Goal: Task Accomplishment & Management: Manage account settings

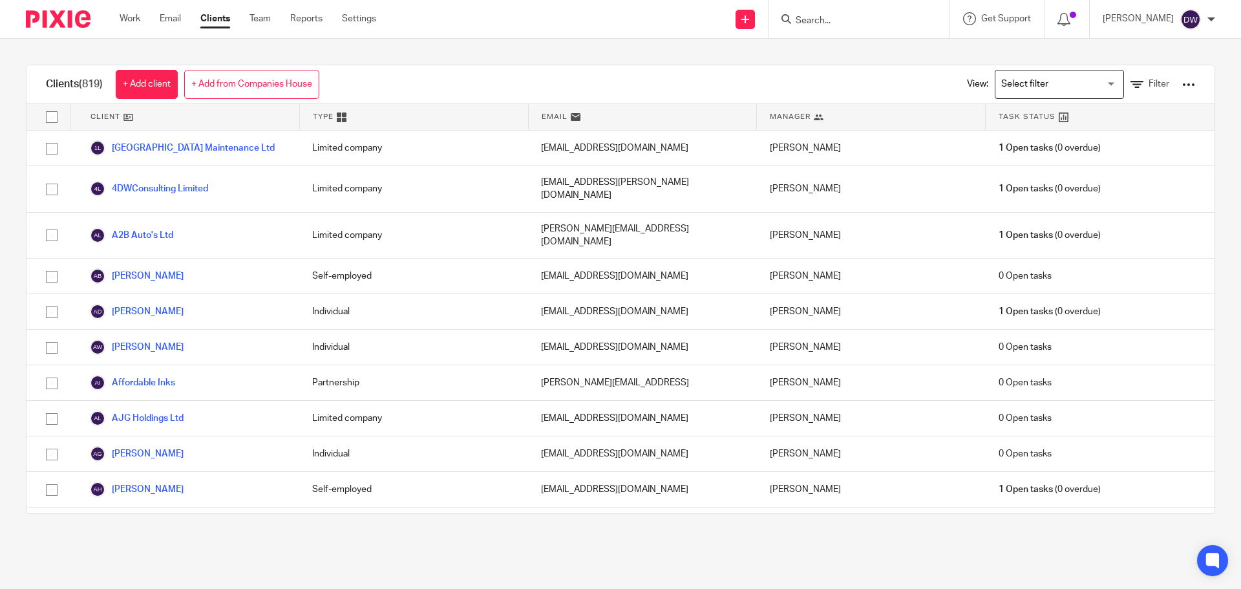
click at [865, 11] on form at bounding box center [864, 19] width 138 height 16
click at [864, 22] on input "Search" at bounding box center [853, 22] width 116 height 12
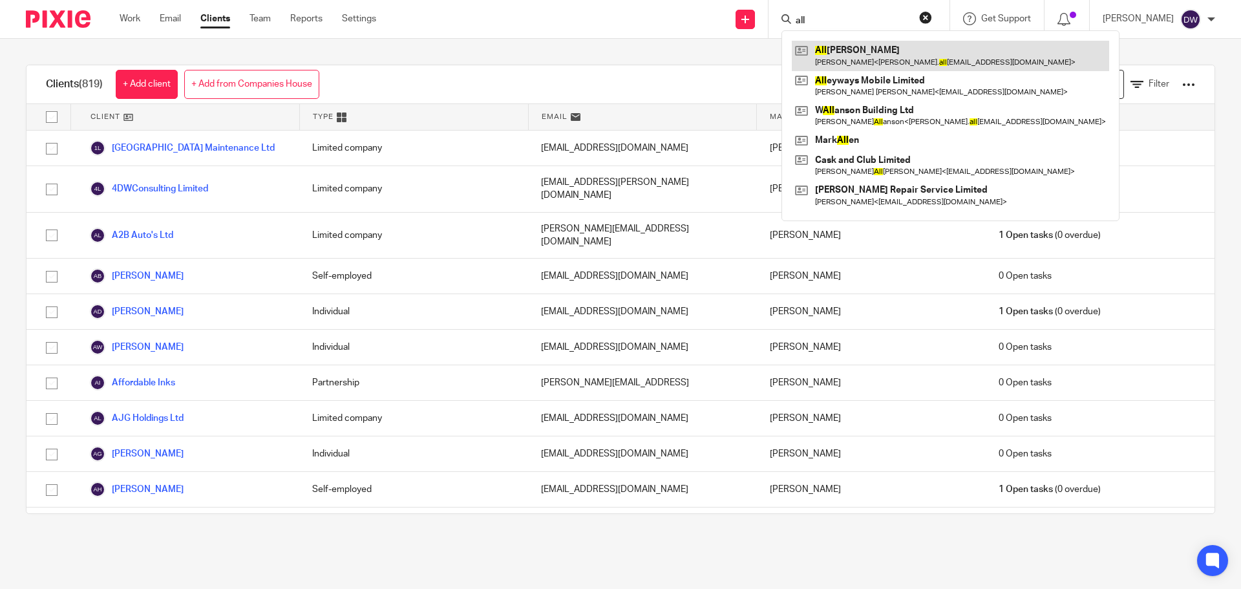
type input "all"
click at [874, 54] on link at bounding box center [950, 56] width 317 height 30
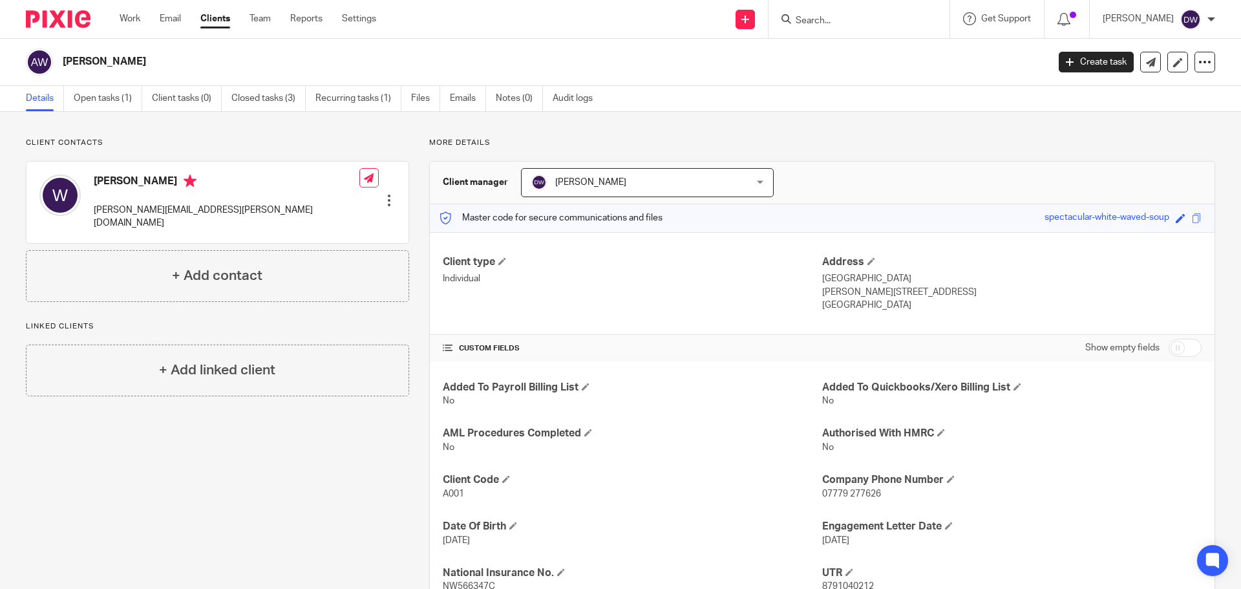
click at [813, 19] on input "Search" at bounding box center [853, 22] width 116 height 12
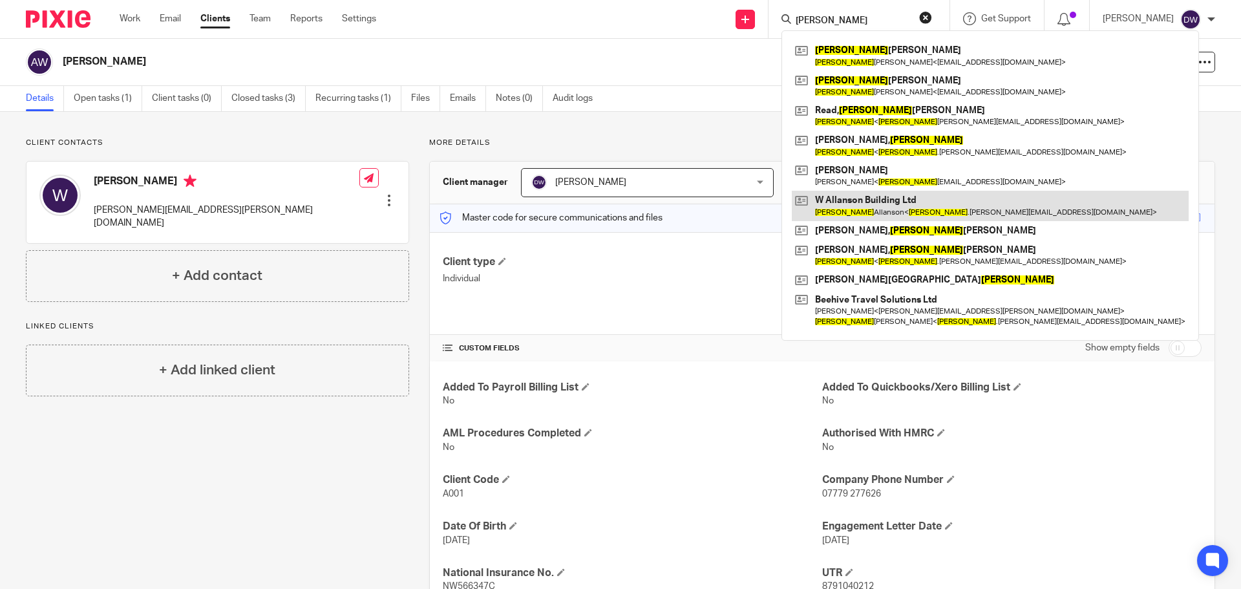
type input "wayne"
click at [863, 204] on link at bounding box center [990, 206] width 397 height 30
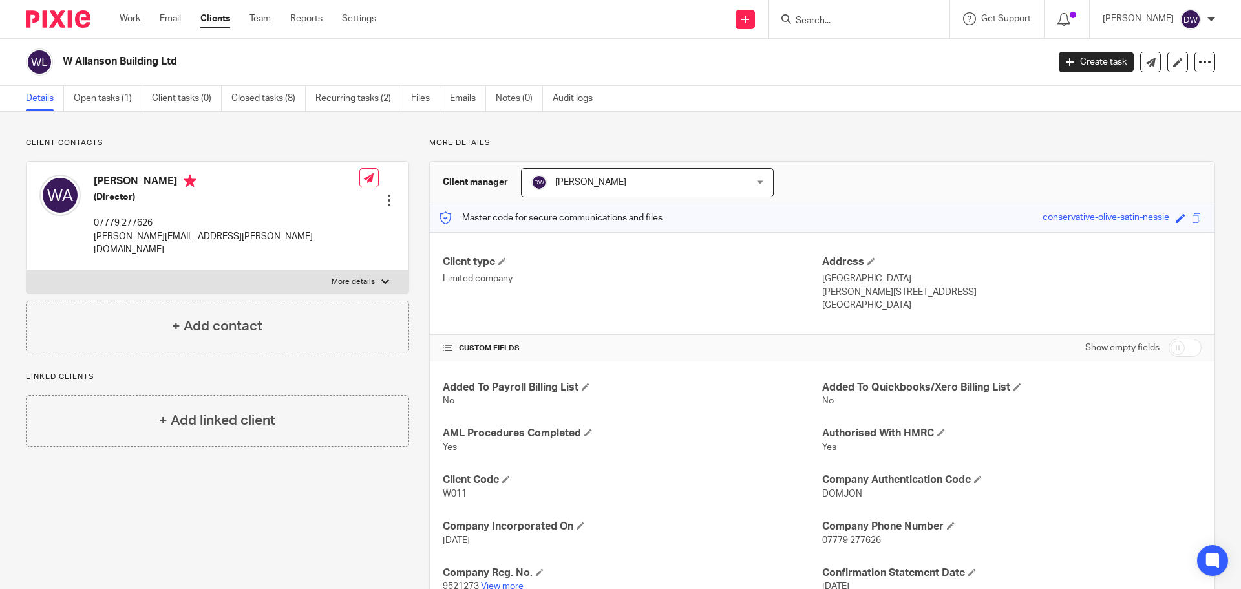
click at [826, 23] on input "Search" at bounding box center [853, 22] width 116 height 12
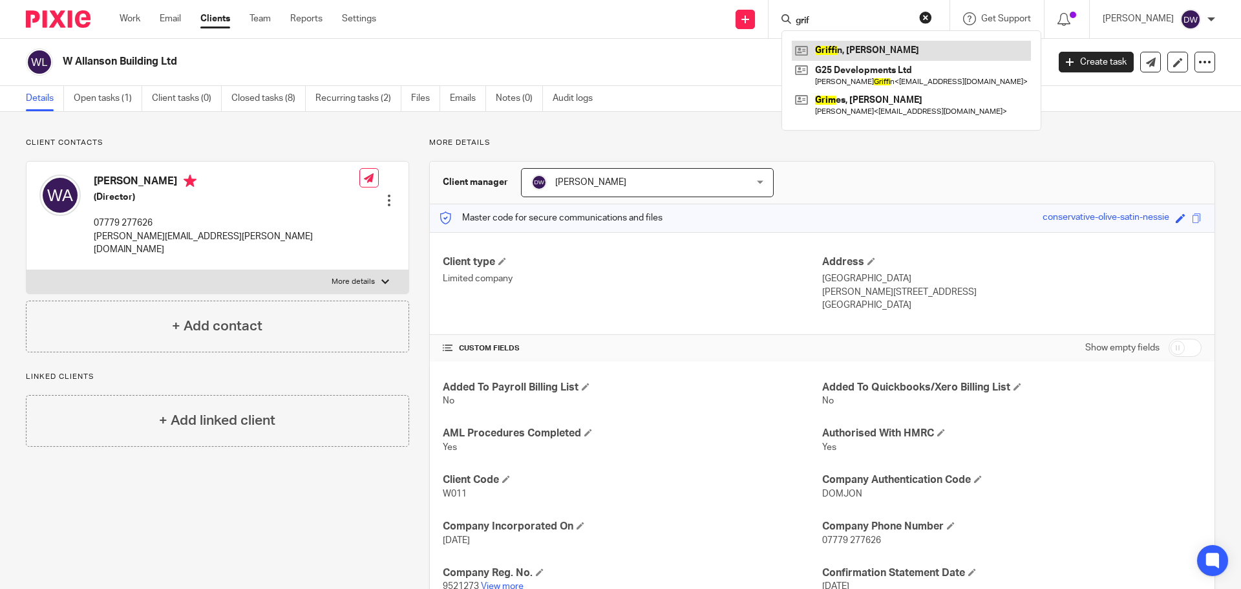
type input "grif"
click at [874, 52] on link at bounding box center [911, 50] width 239 height 19
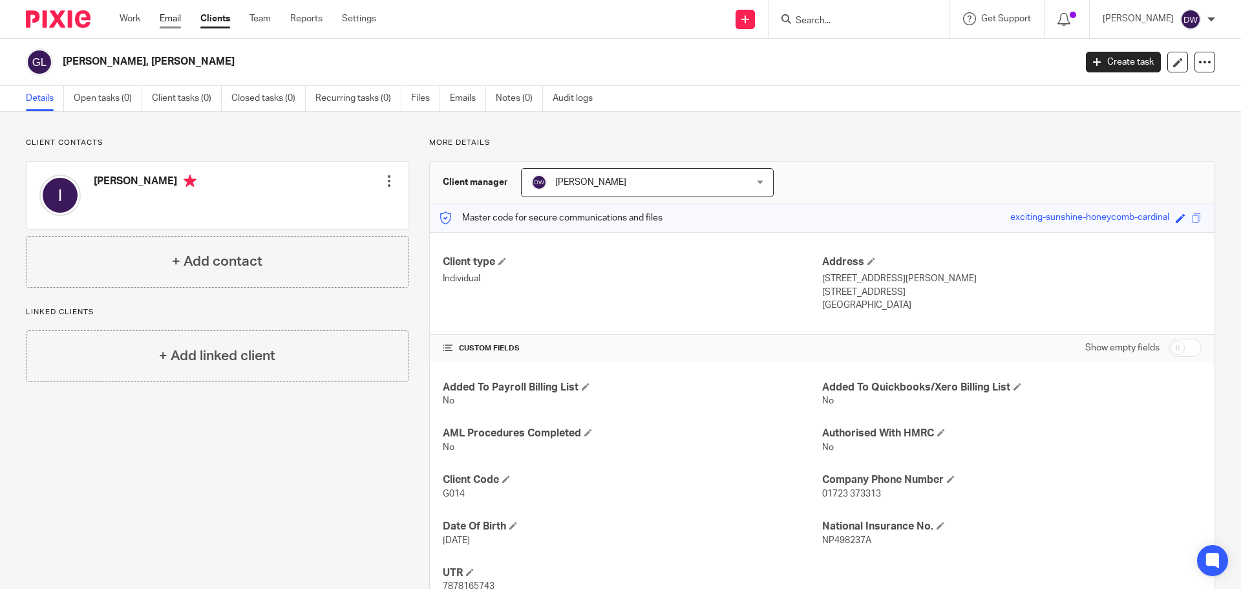
click at [169, 14] on link "Email" at bounding box center [170, 18] width 21 height 13
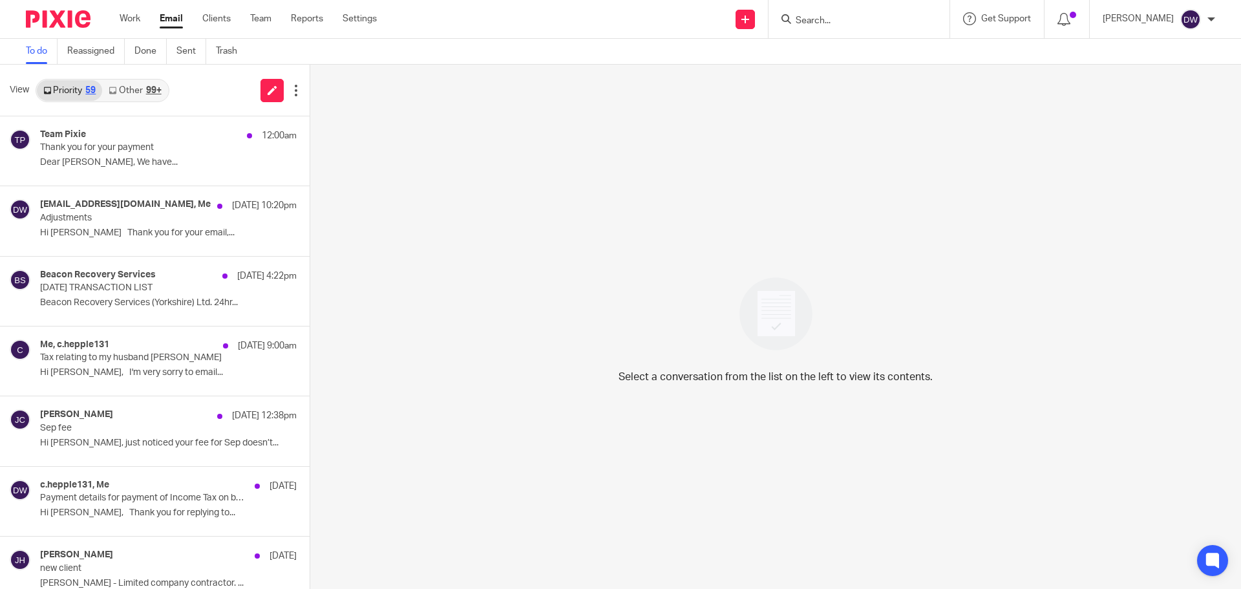
click at [140, 92] on link "Other 99+" at bounding box center [134, 90] width 65 height 21
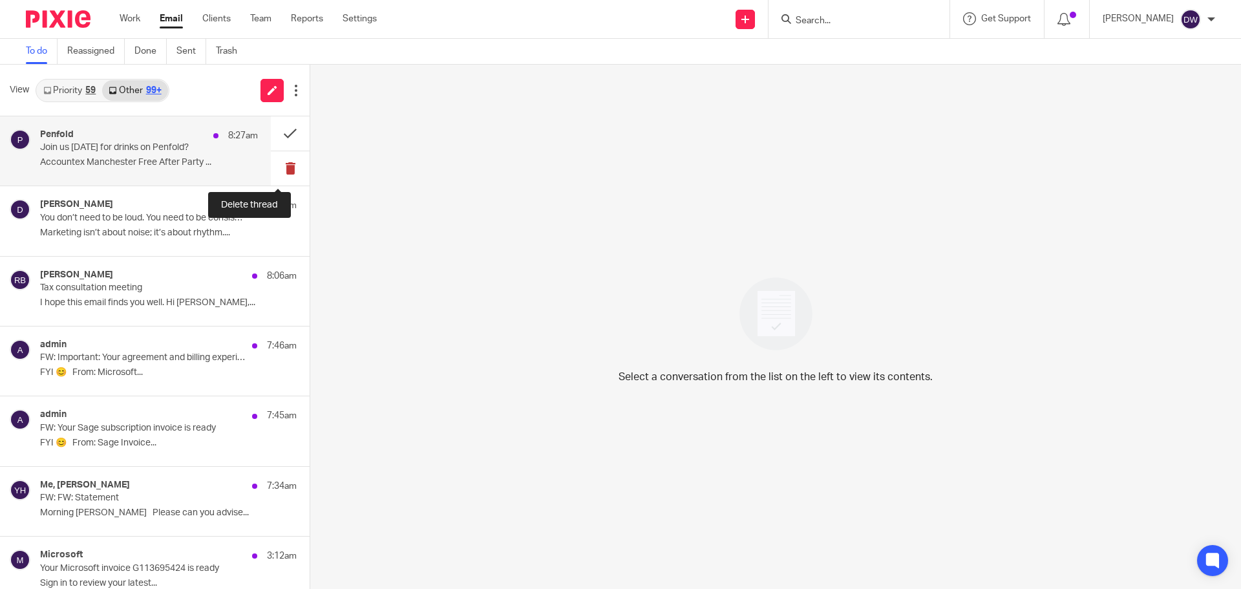
click at [273, 169] on button at bounding box center [290, 168] width 39 height 34
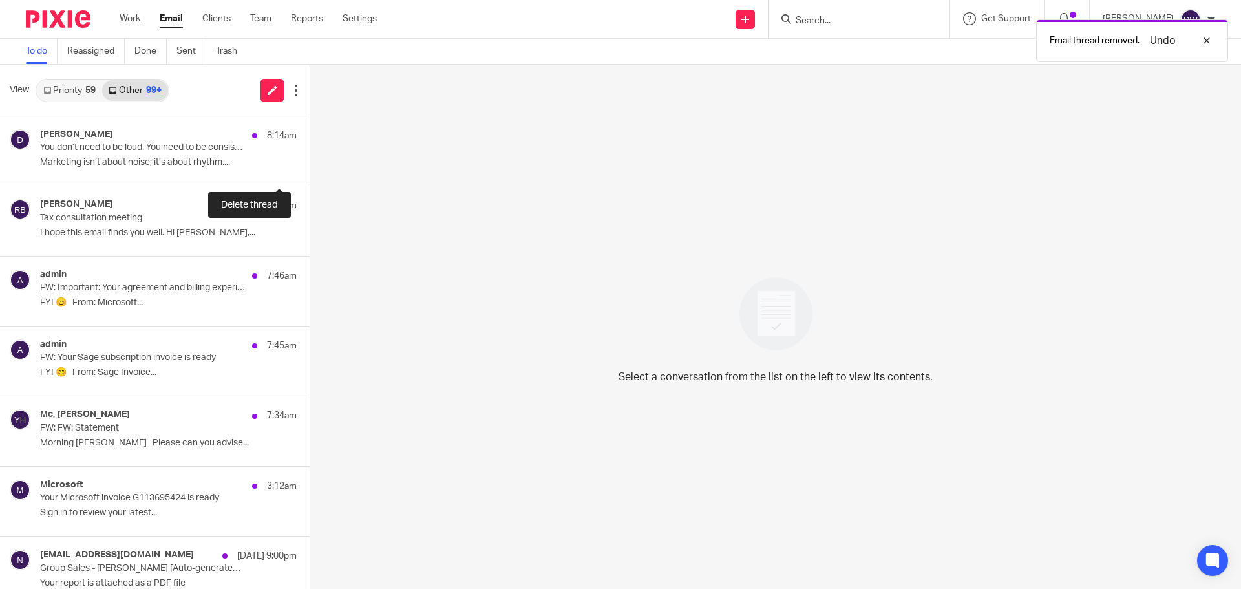
click at [310, 169] on button at bounding box center [315, 168] width 10 height 34
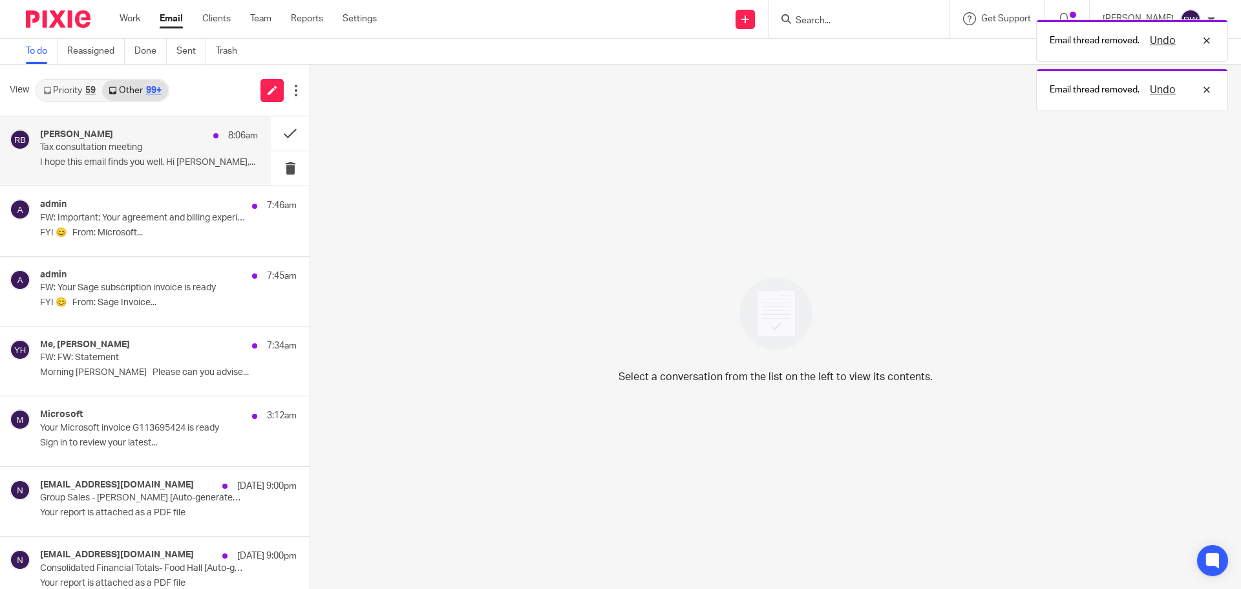
click at [109, 142] on div "Rudy-John Baptiste 8:06am" at bounding box center [149, 135] width 218 height 13
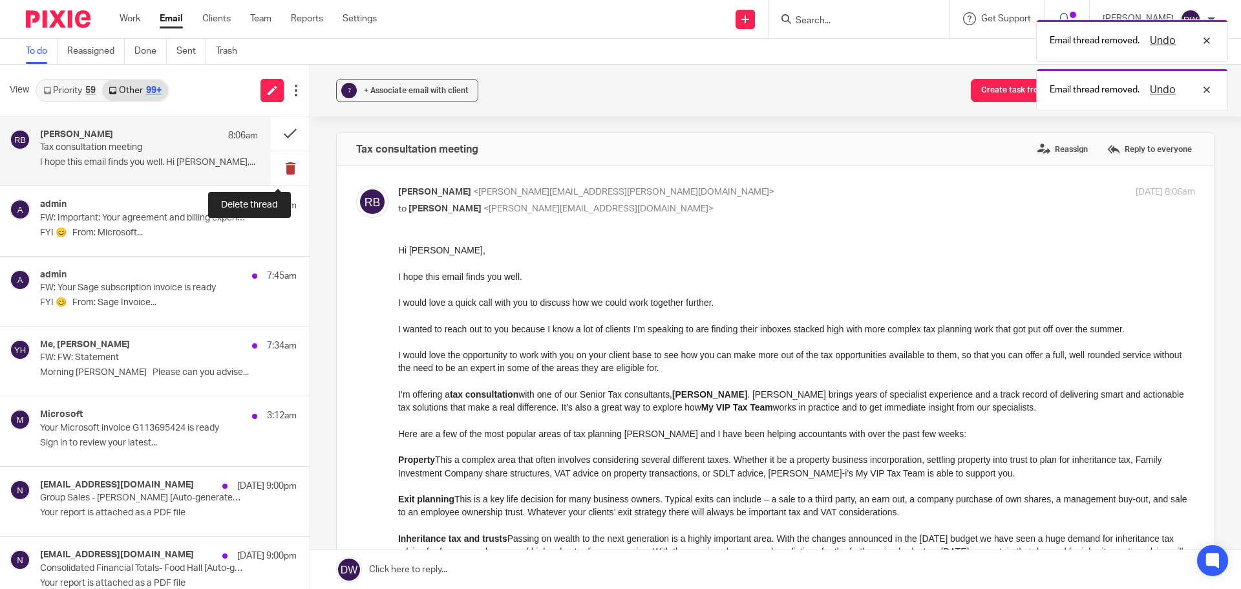
click at [275, 164] on button at bounding box center [290, 168] width 39 height 34
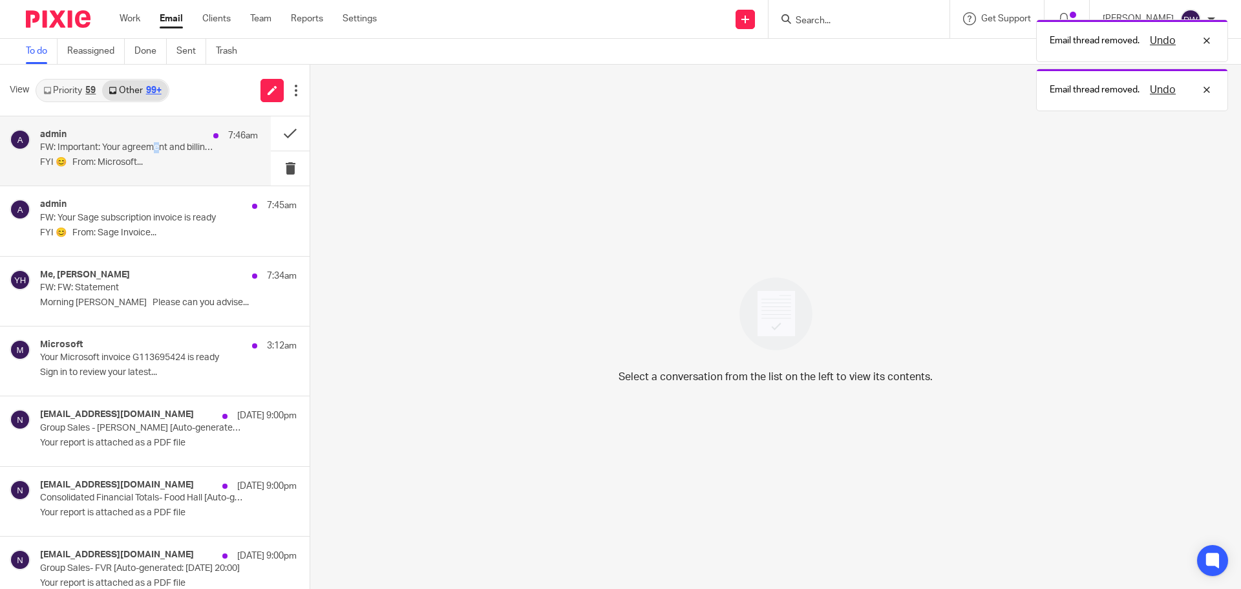
click at [156, 147] on p "FW: Important: Your agreement and billing experience have been updated" at bounding box center [127, 147] width 175 height 11
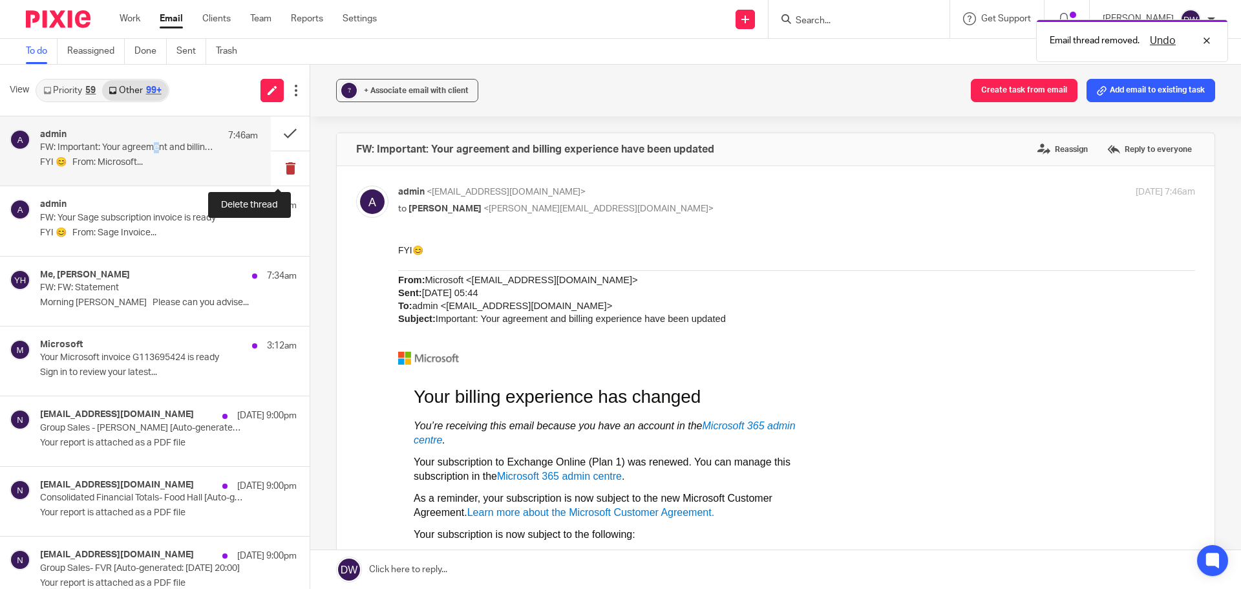
click at [280, 175] on button at bounding box center [290, 168] width 39 height 34
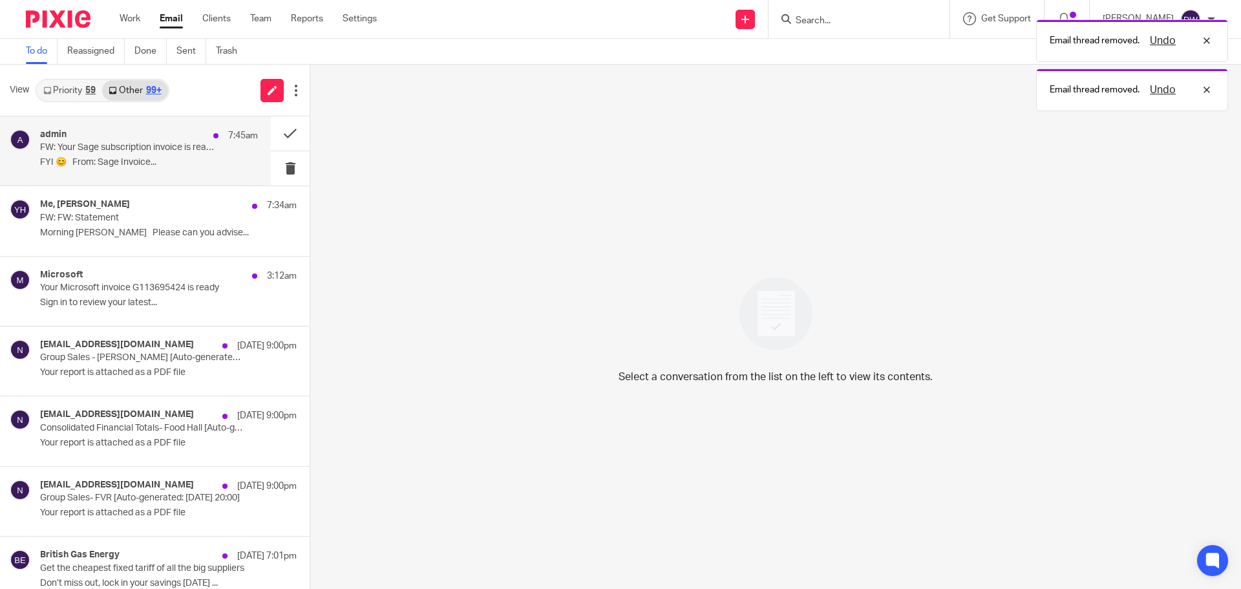
click at [146, 153] on p "FW: Your Sage subscription invoice is ready" at bounding box center [127, 147] width 175 height 11
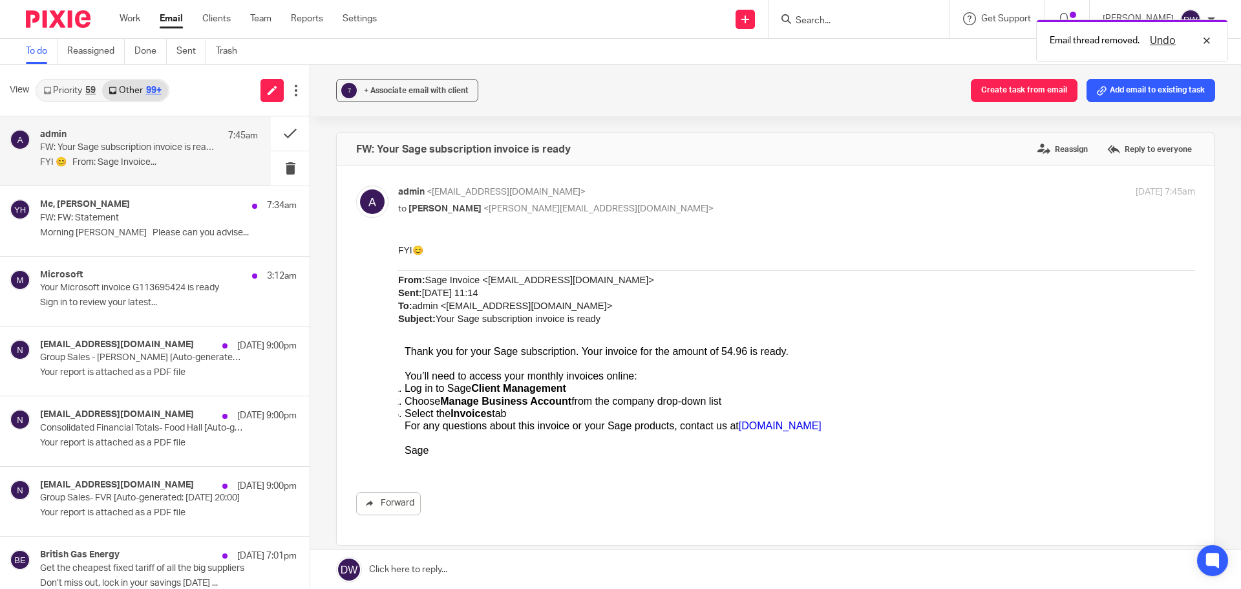
click at [753, 427] on span "[DOMAIN_NAME]" at bounding box center [780, 425] width 83 height 11
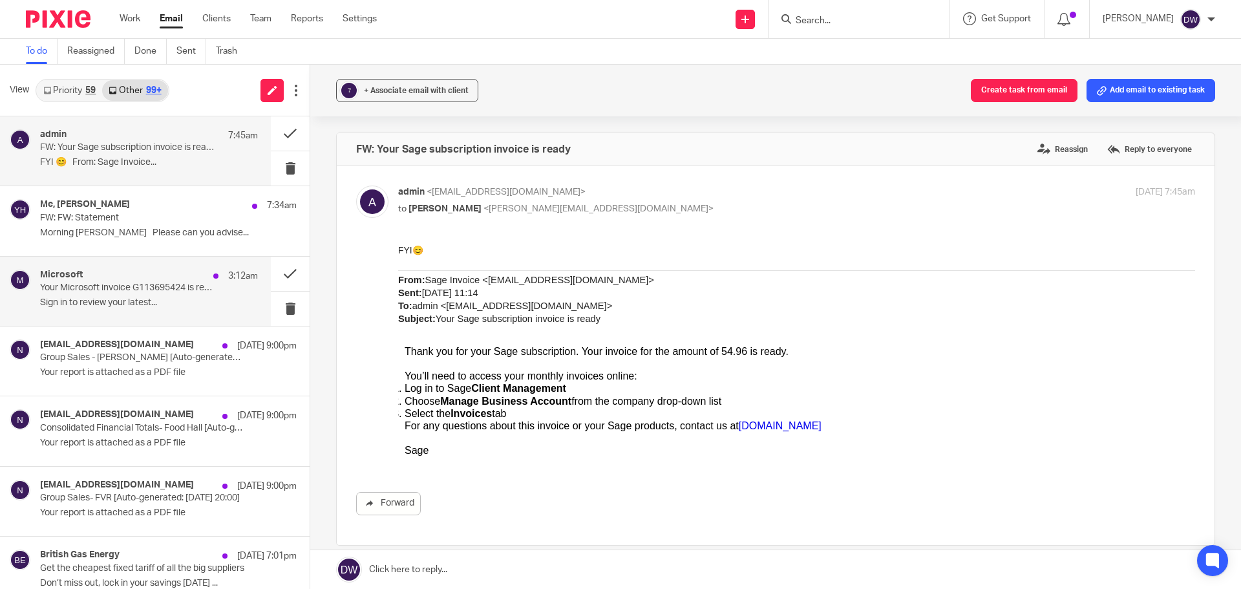
click at [191, 304] on p "Sign in to review your latest..." at bounding box center [149, 302] width 218 height 11
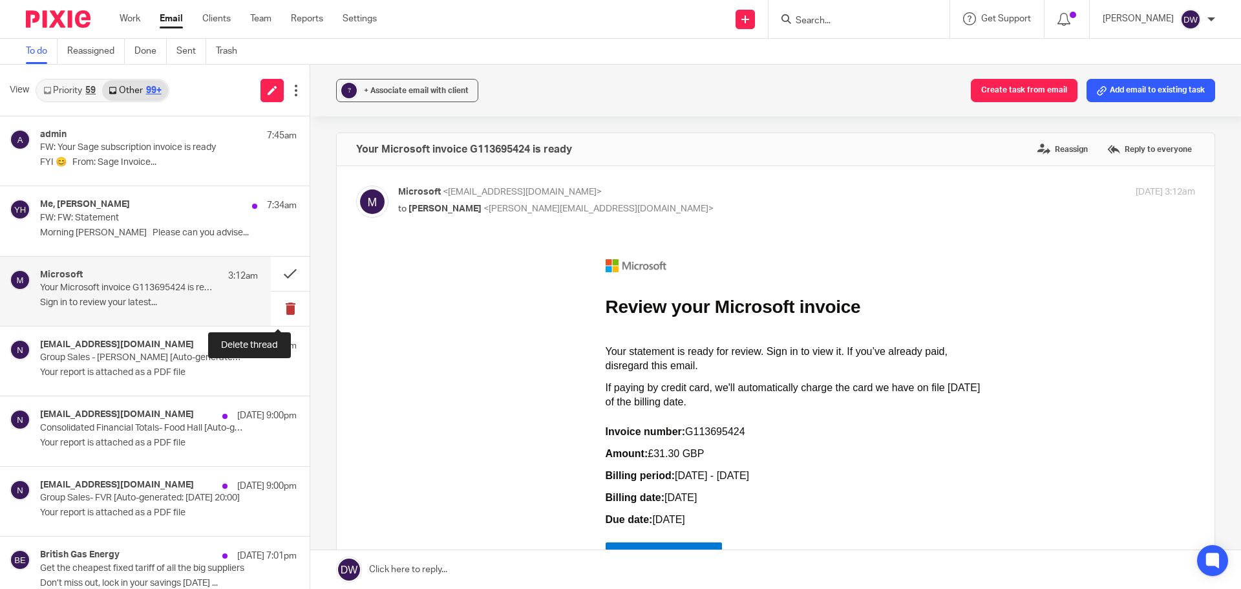
click at [271, 309] on button at bounding box center [290, 309] width 39 height 34
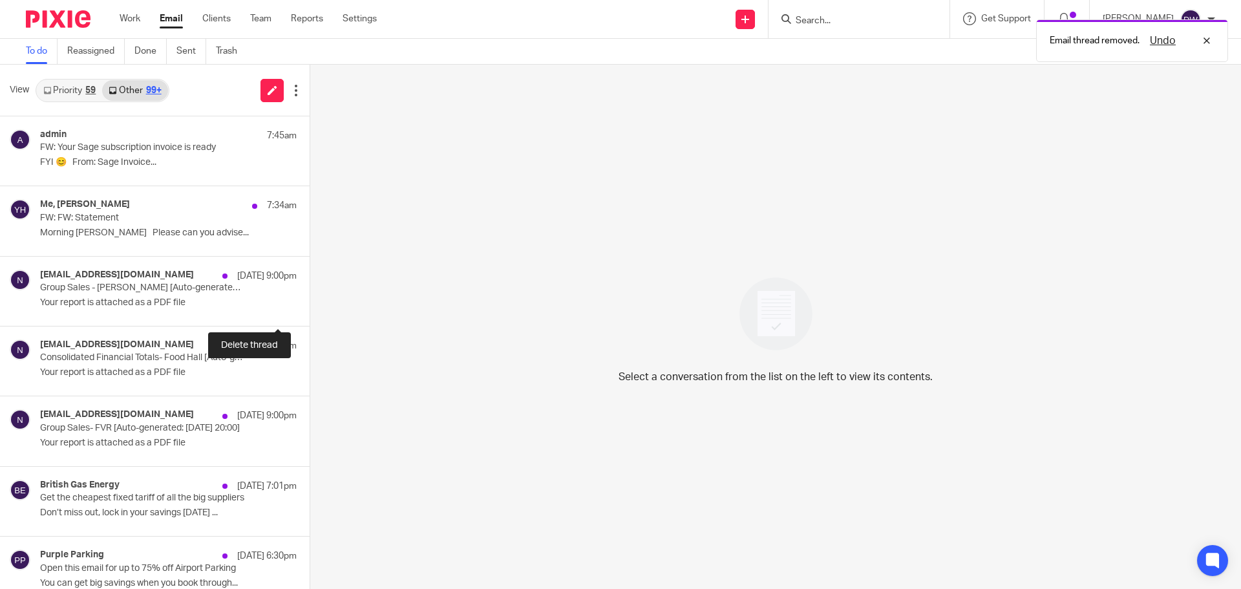
click at [310, 309] on button at bounding box center [315, 309] width 10 height 34
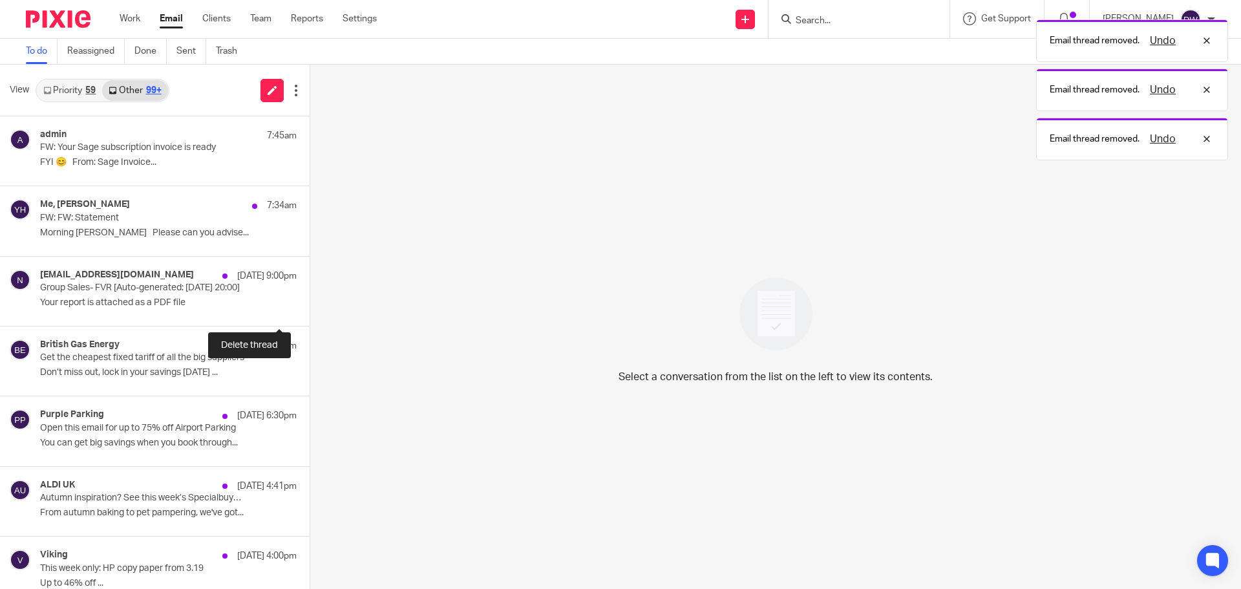
click at [310, 309] on button at bounding box center [315, 309] width 10 height 34
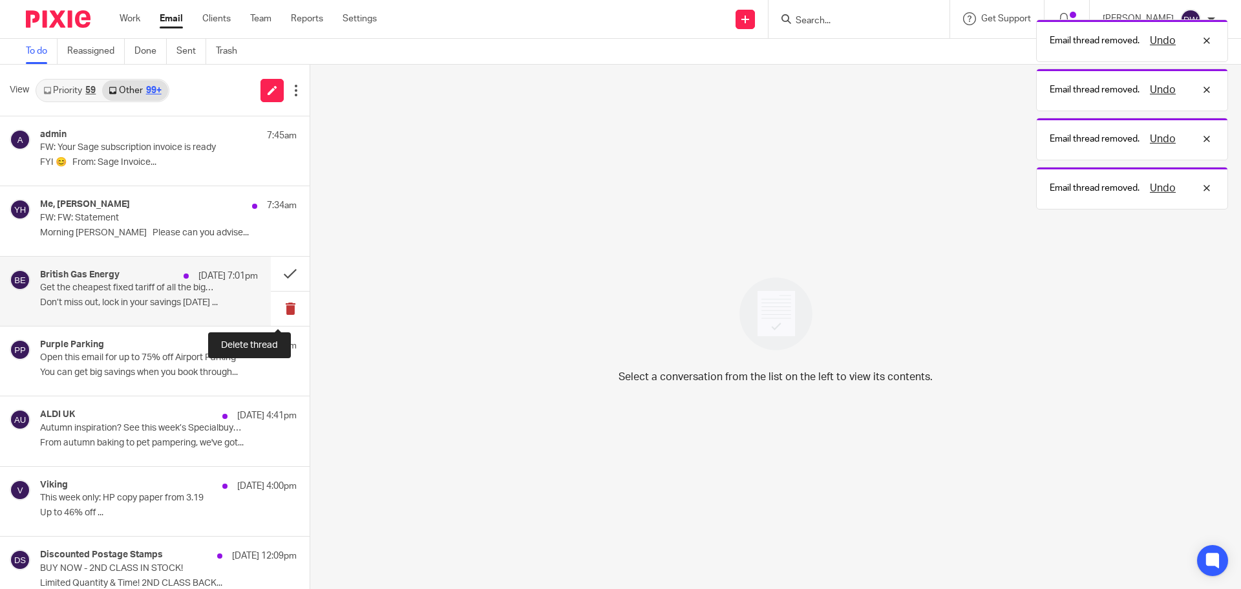
click at [279, 301] on button at bounding box center [290, 309] width 39 height 34
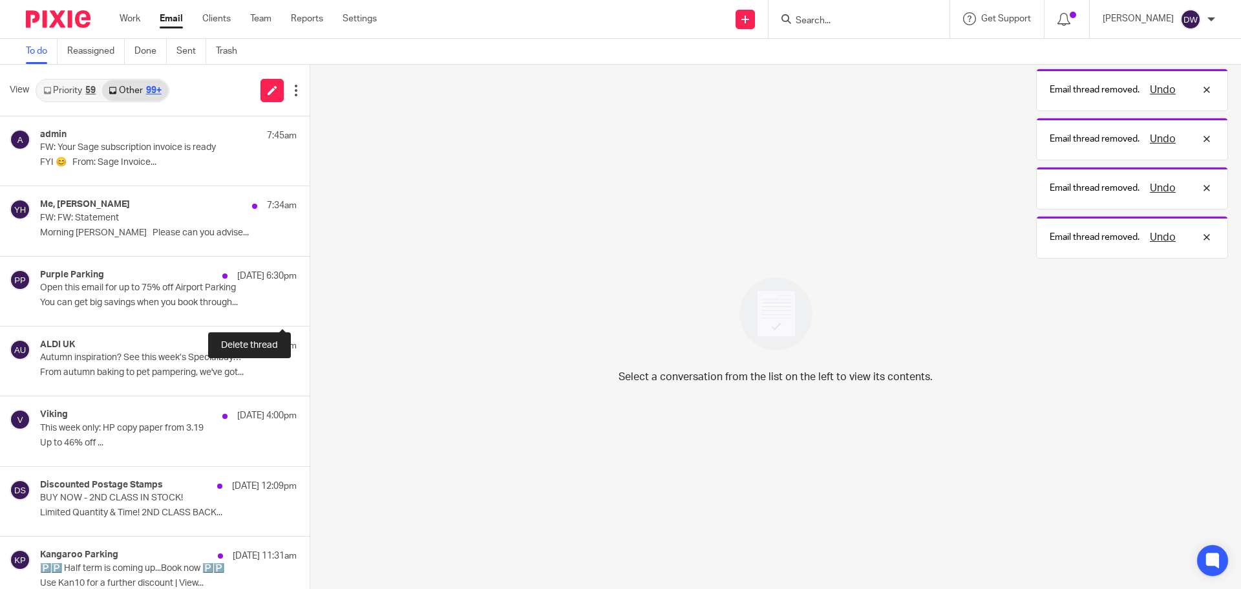
click at [310, 301] on button at bounding box center [315, 309] width 10 height 34
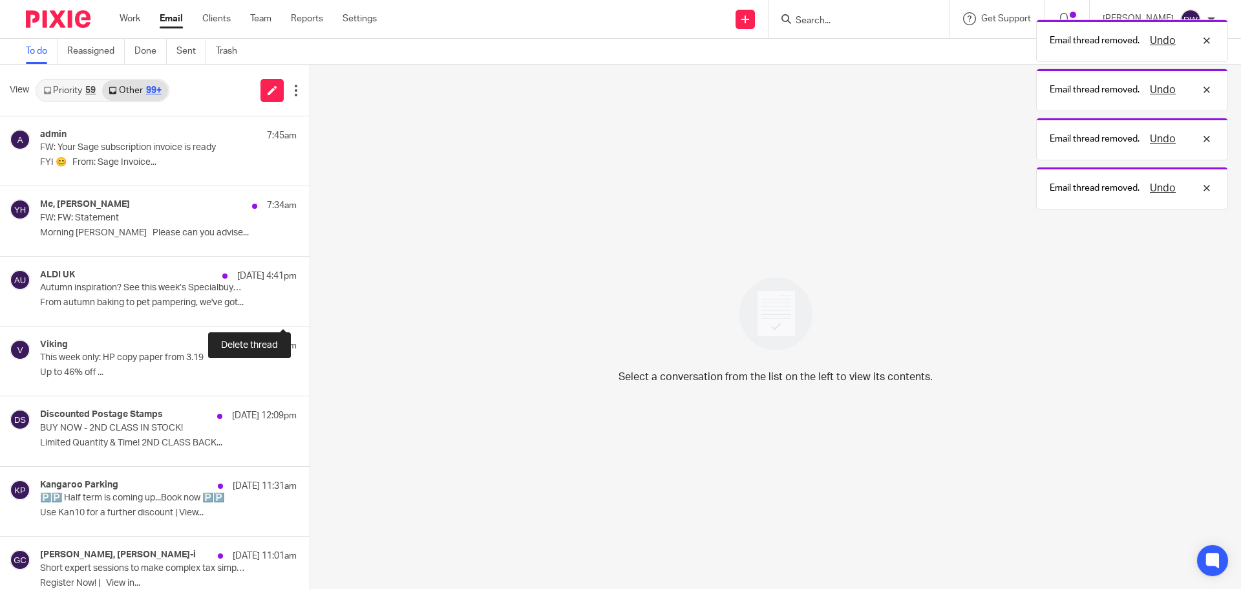
click at [310, 301] on button at bounding box center [315, 309] width 10 height 34
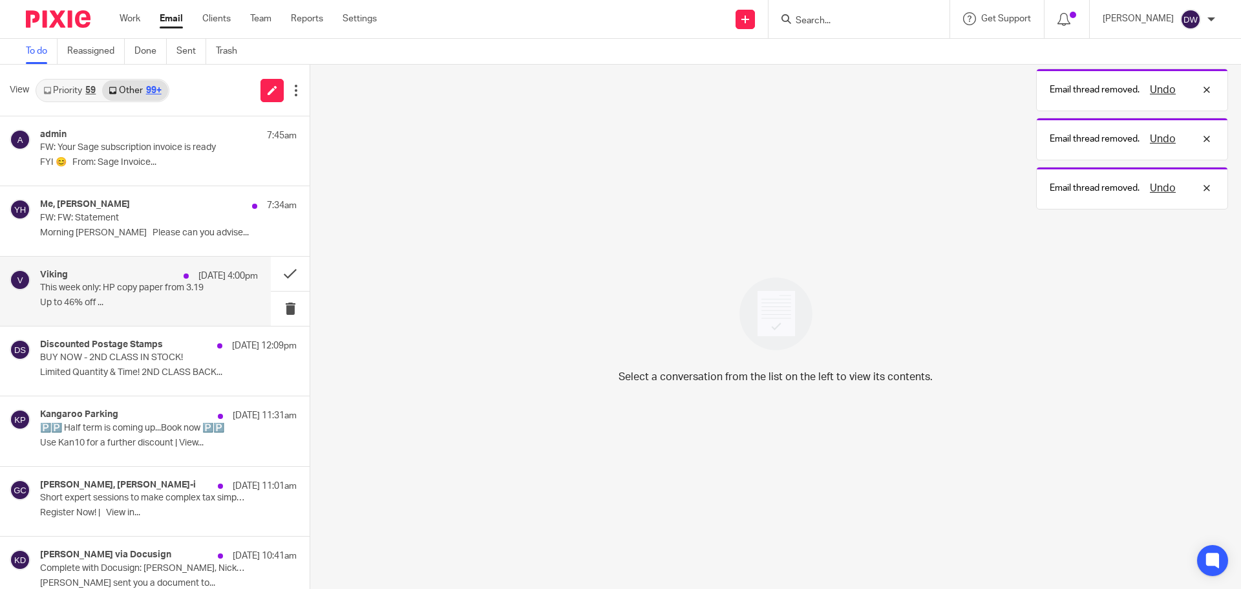
click at [145, 276] on div "Viking 15 Sep 4:00pm" at bounding box center [149, 276] width 218 height 13
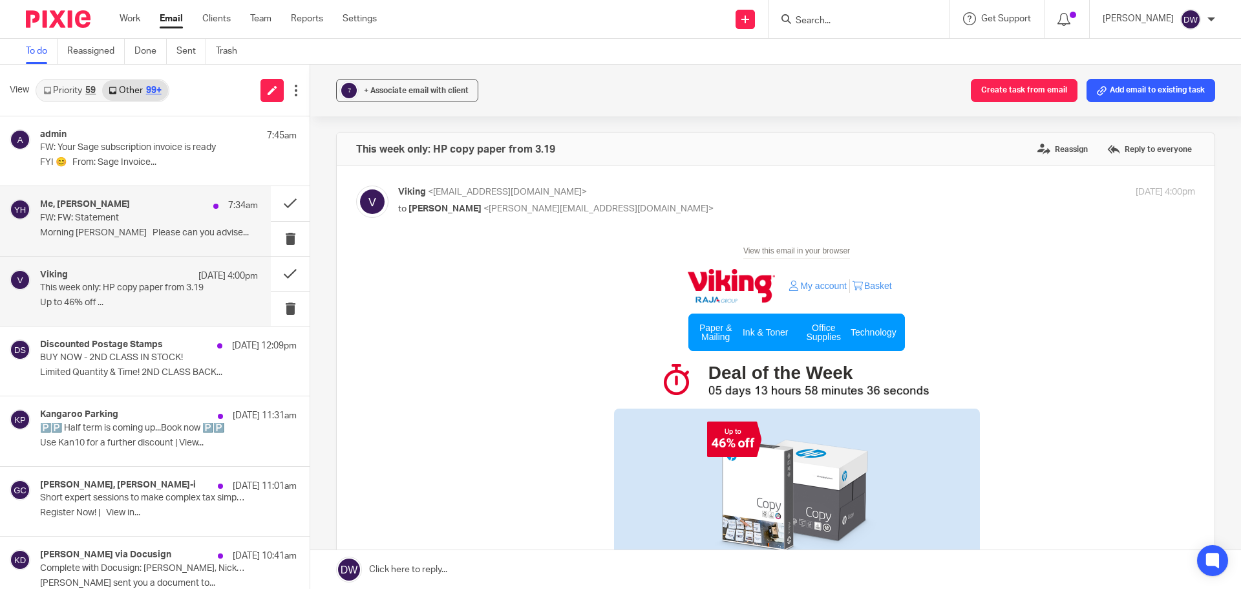
click at [145, 229] on p "Morning Dominic Please can you advise..." at bounding box center [149, 233] width 218 height 11
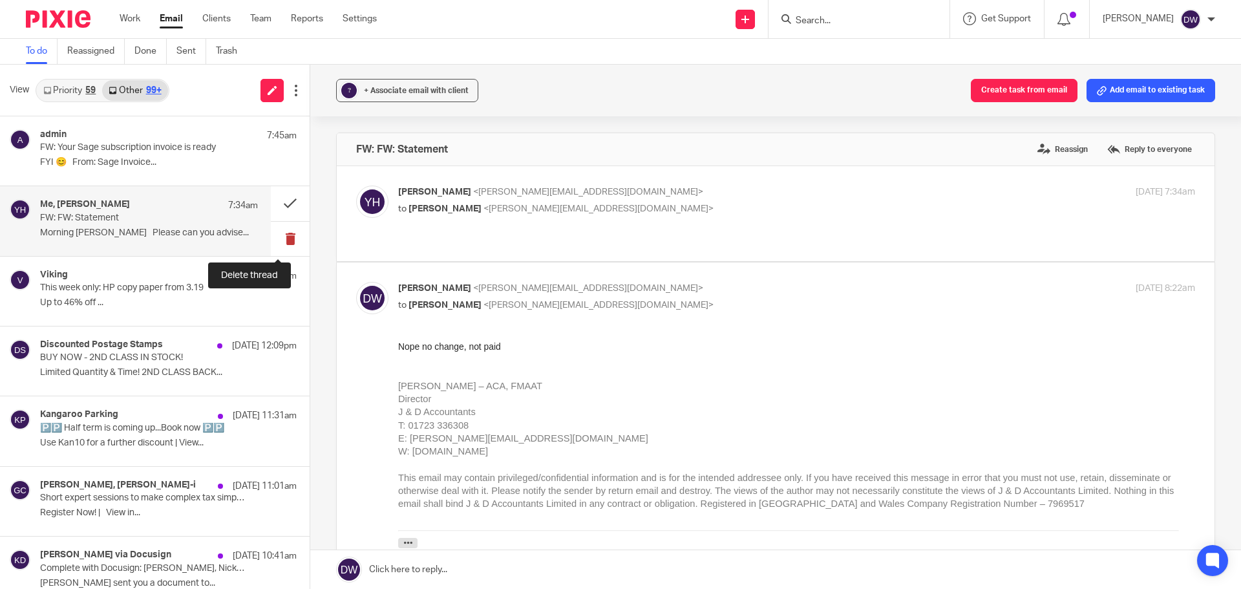
click at [287, 238] on button at bounding box center [290, 239] width 39 height 34
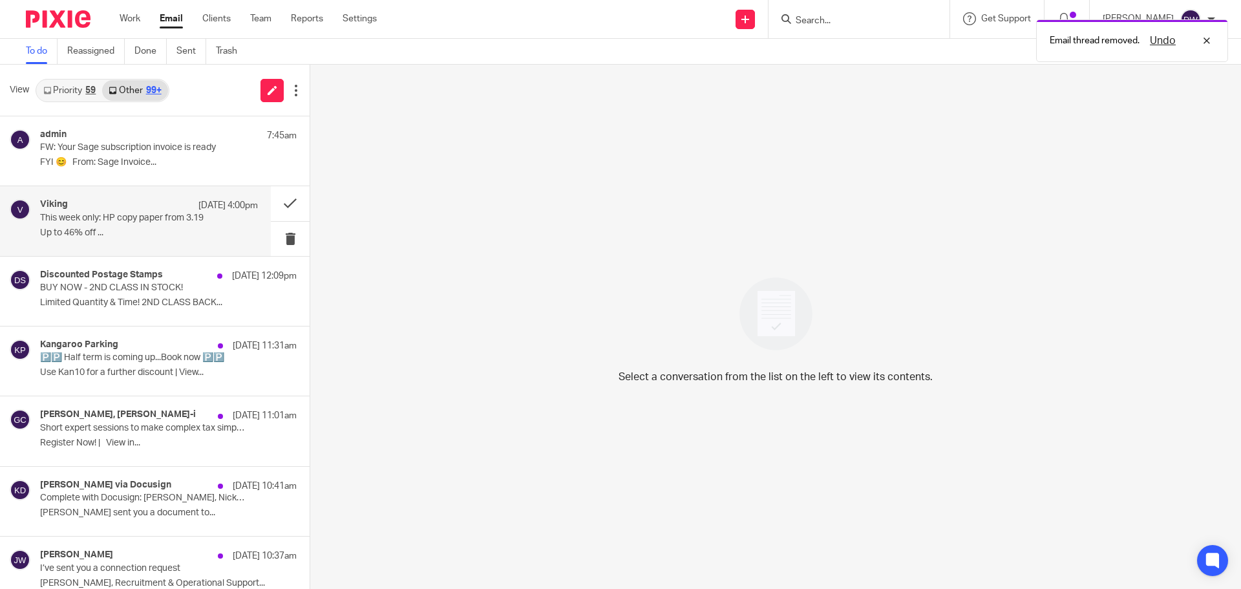
click at [175, 232] on p "Up to 46% off ..." at bounding box center [149, 233] width 218 height 11
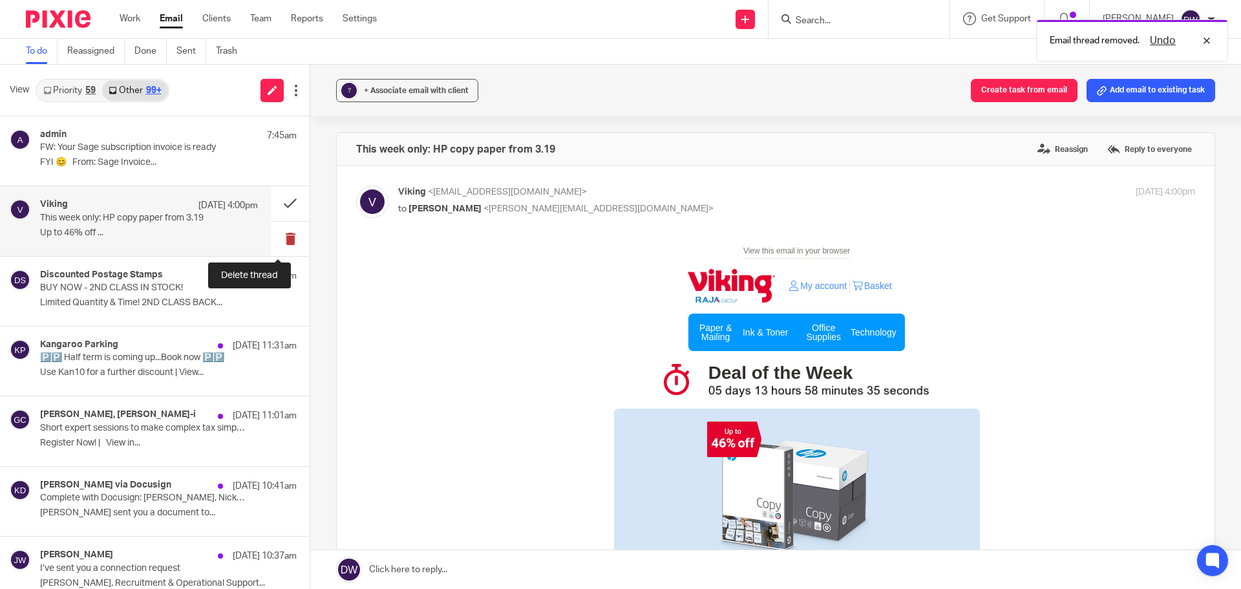
click at [283, 242] on button at bounding box center [290, 239] width 39 height 34
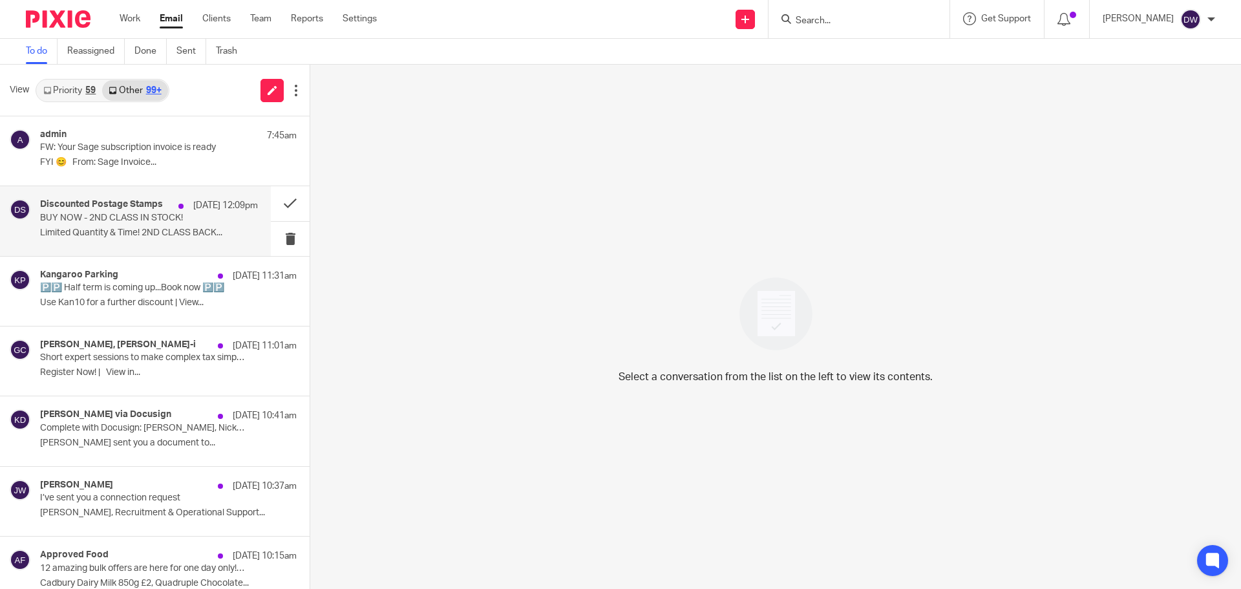
click at [137, 211] on div "Discounted Postage Stamps 15 Sep 12:09pm" at bounding box center [149, 205] width 218 height 13
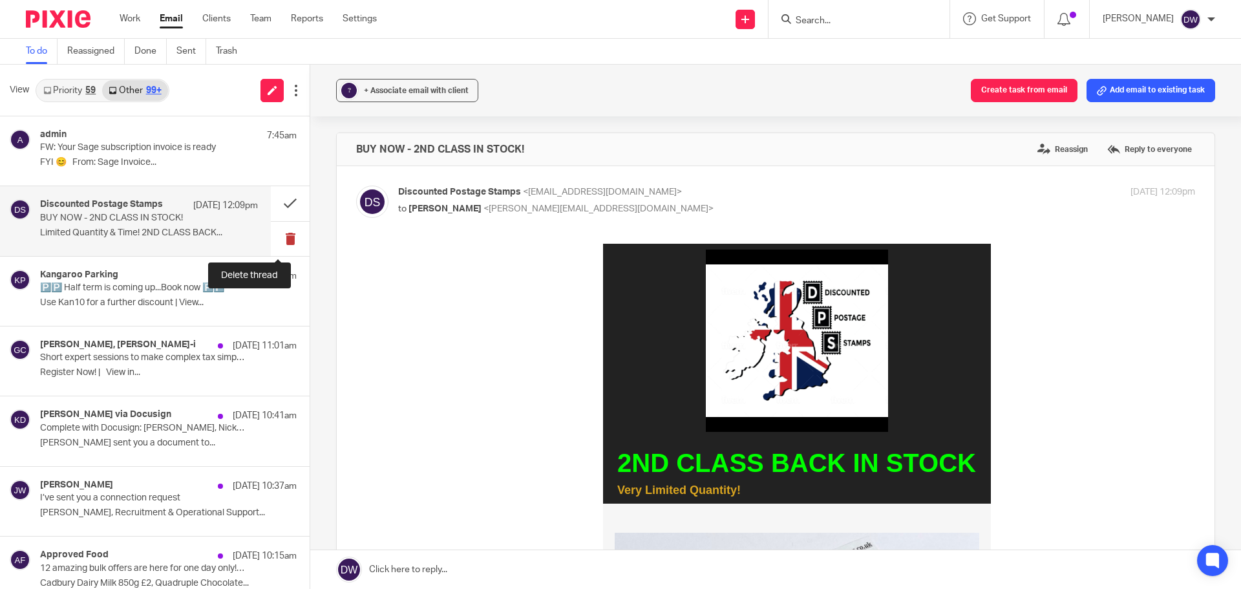
click at [280, 237] on button at bounding box center [290, 239] width 39 height 34
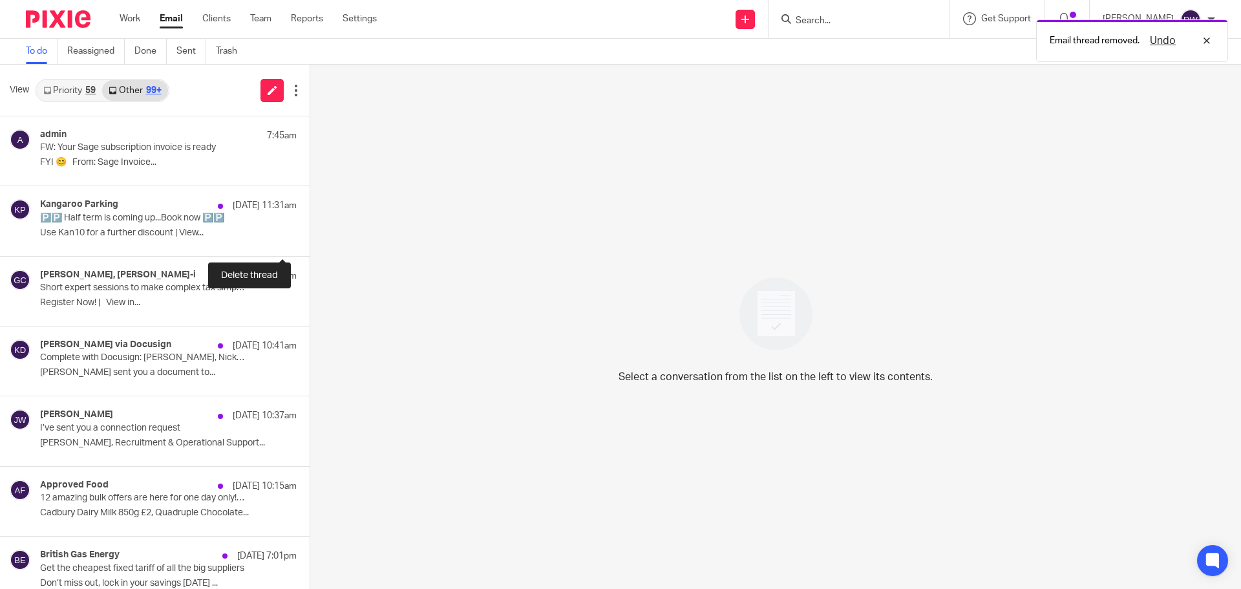
click at [310, 237] on button at bounding box center [315, 239] width 10 height 34
click at [281, 237] on button at bounding box center [290, 239] width 39 height 34
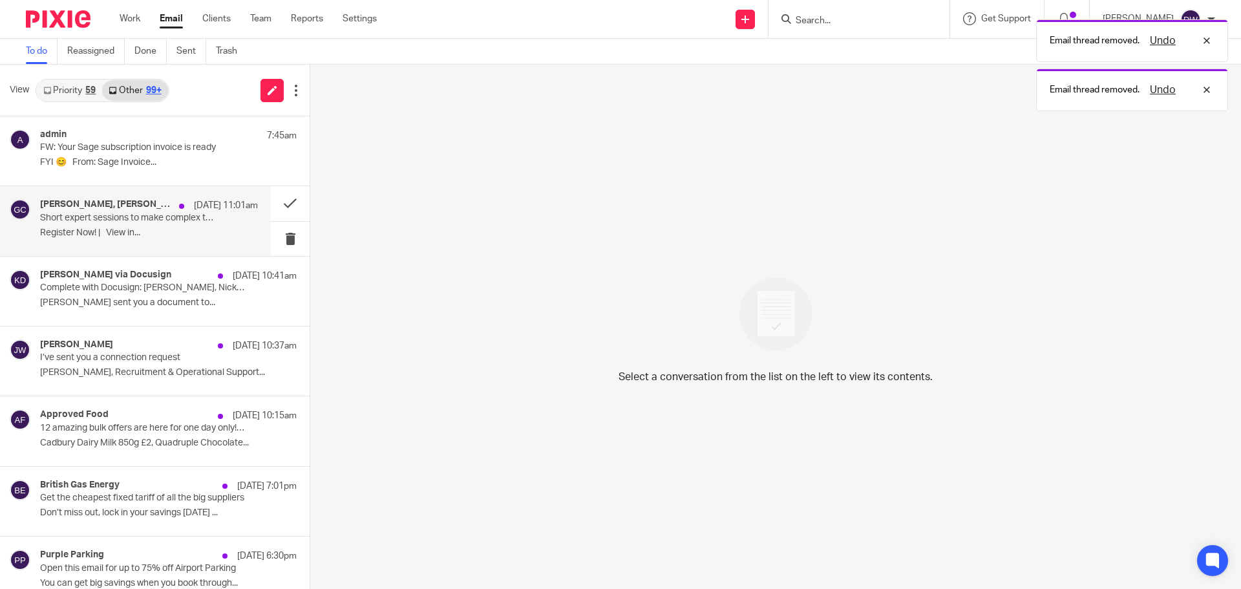
click at [133, 224] on div "George Moran, Croner-i 15 Sep 11:01am Short expert sessions to make complex tax…" at bounding box center [149, 220] width 218 height 43
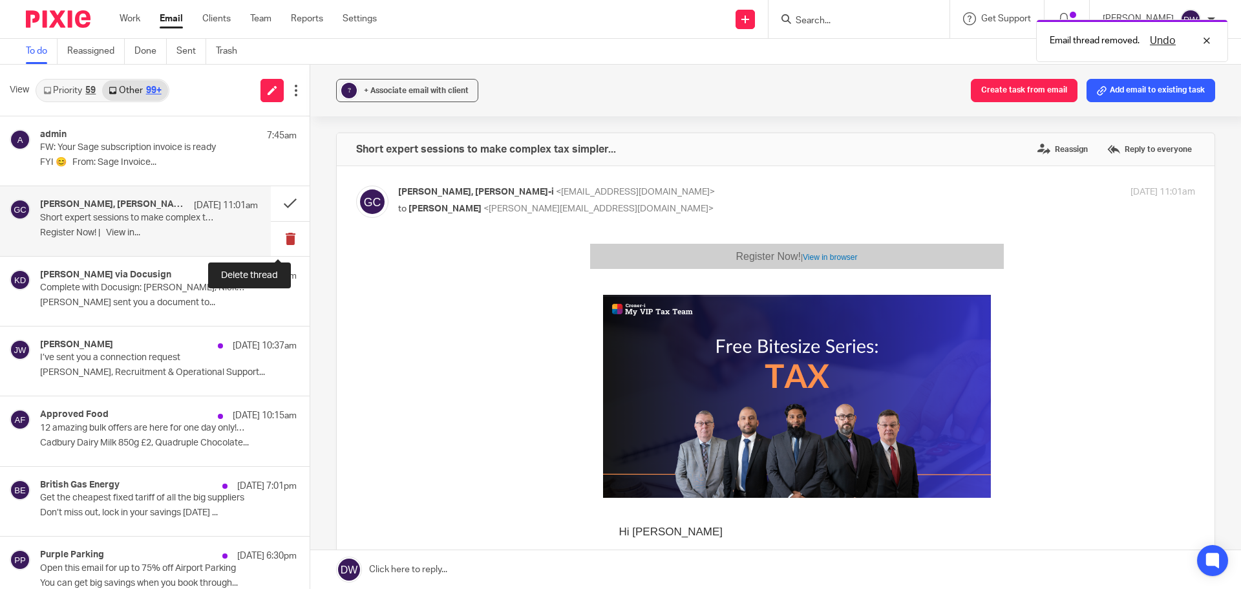
click at [286, 237] on button at bounding box center [290, 239] width 39 height 34
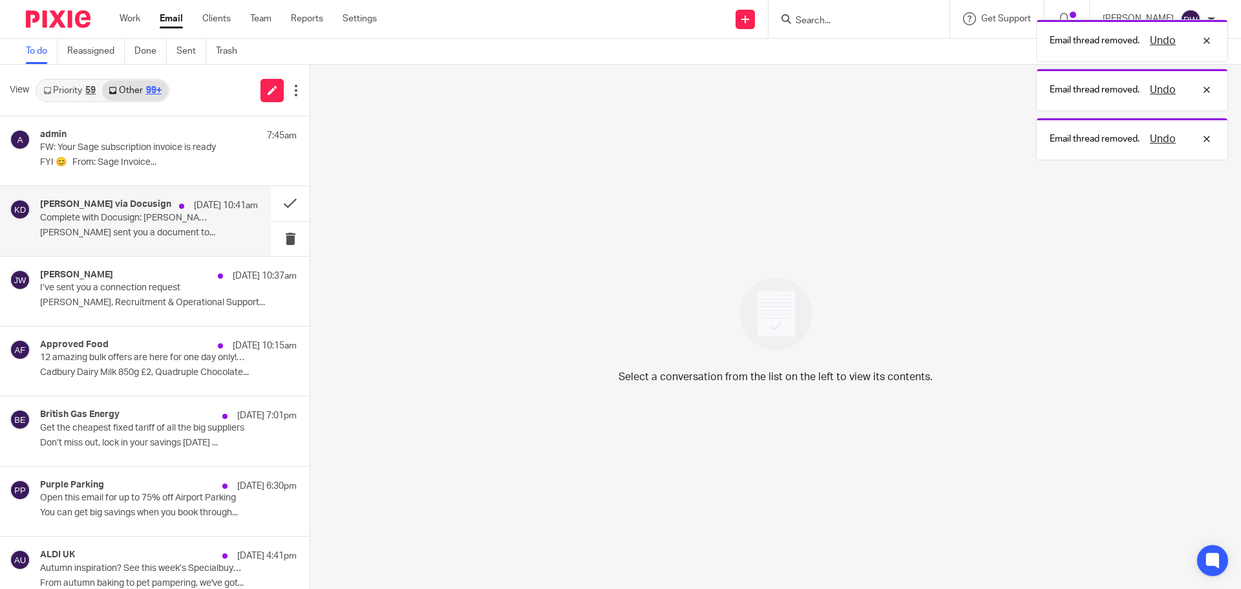
click at [188, 222] on p "Complete with Docusign: [PERSON_NAME], Nick_Employment Reference Request_[DATE]…" at bounding box center [127, 218] width 175 height 11
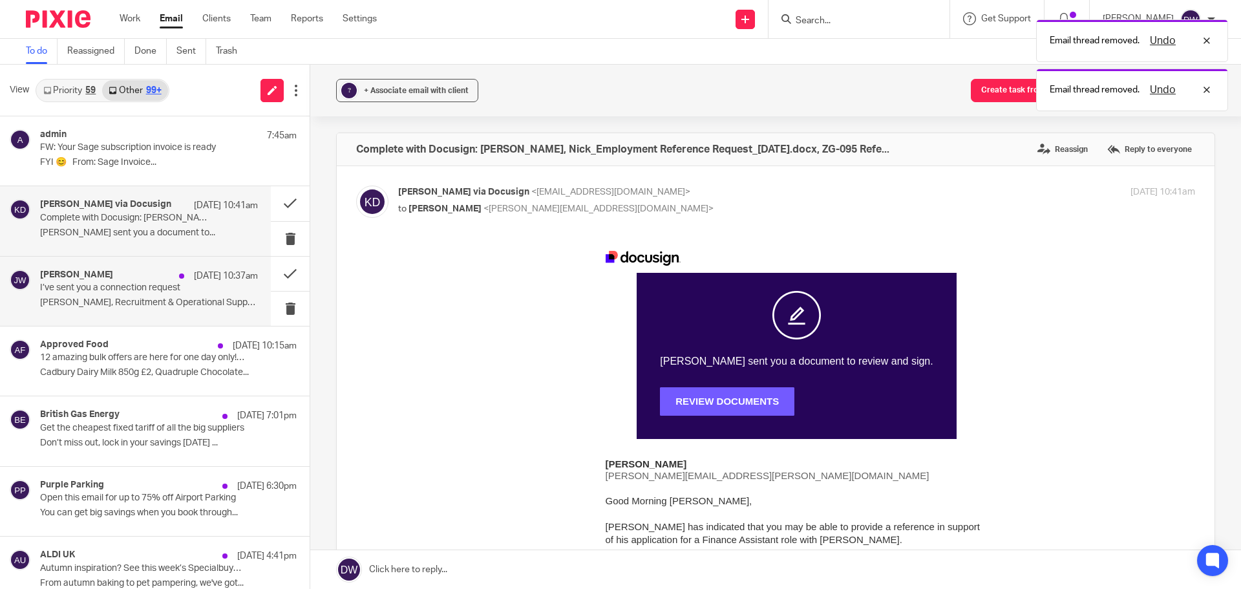
click at [181, 295] on div "James Wilson 15 Sep 10:37am I’ve sent you a connection request James, Recruitme…" at bounding box center [149, 291] width 218 height 43
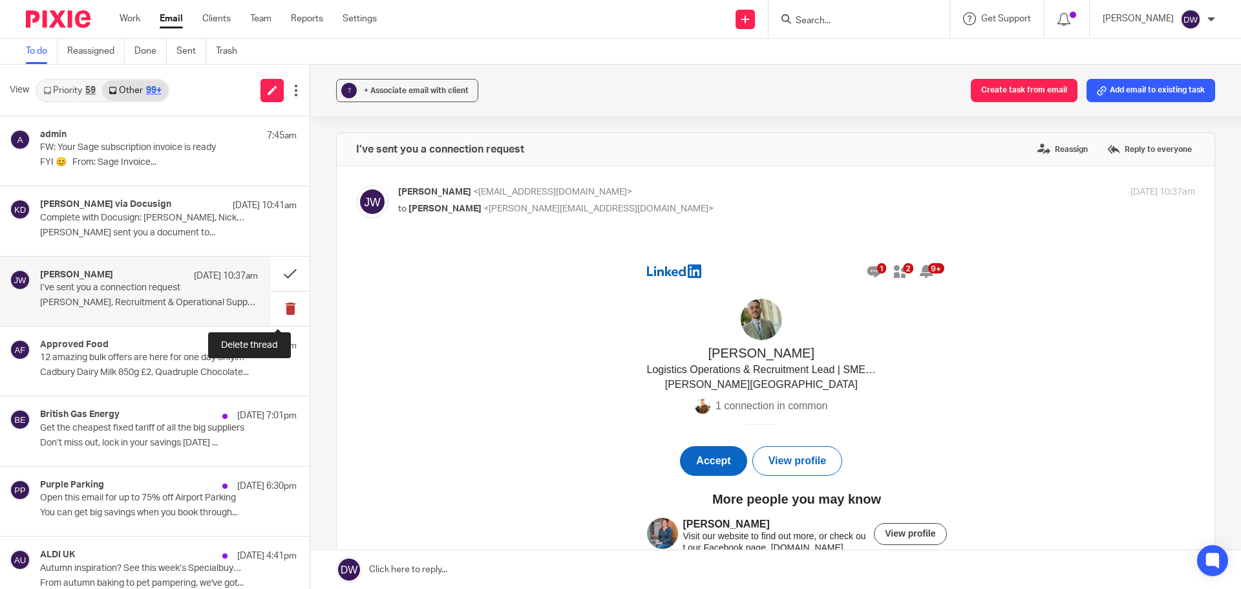
click at [287, 312] on button at bounding box center [290, 309] width 39 height 34
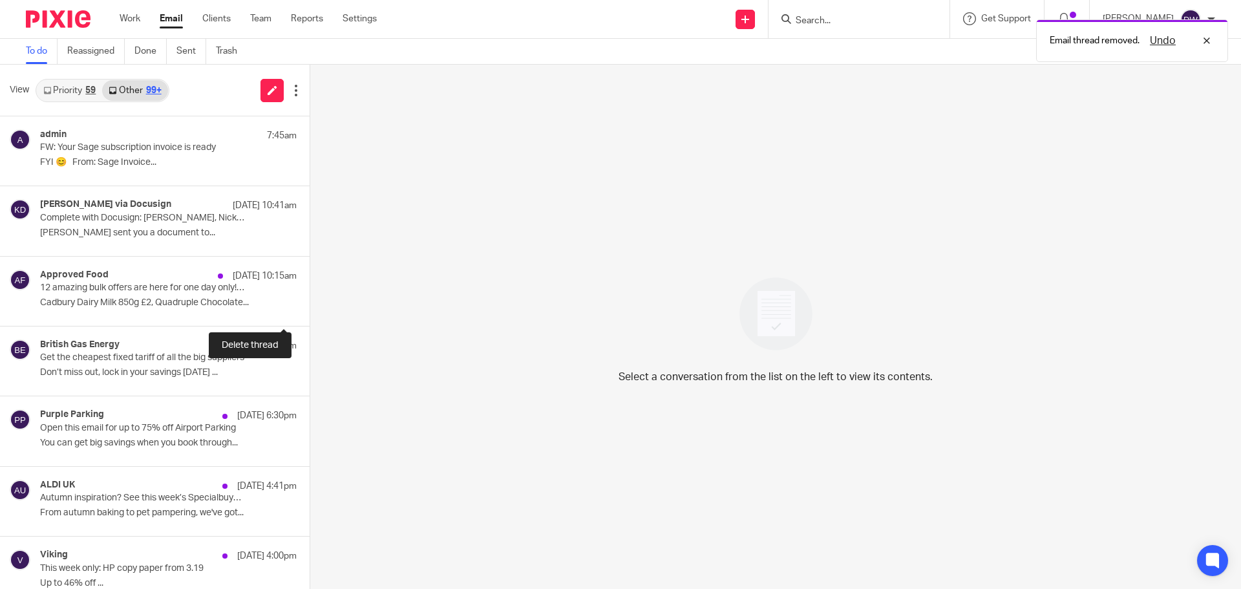
click at [310, 312] on button at bounding box center [315, 309] width 10 height 34
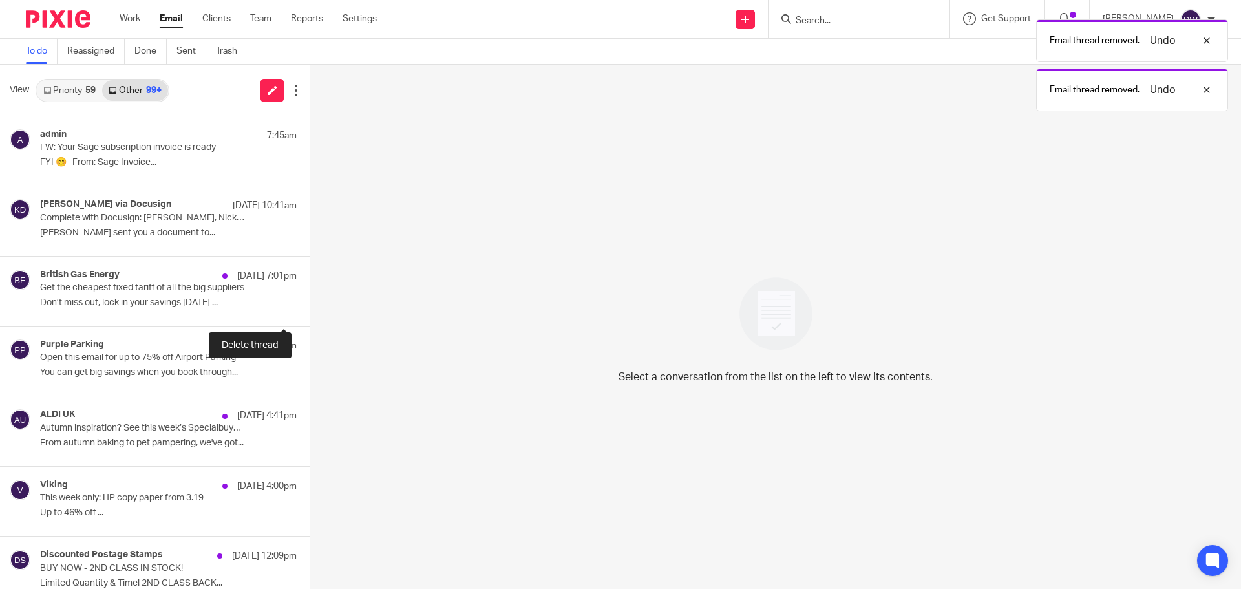
click at [310, 312] on button at bounding box center [315, 309] width 10 height 34
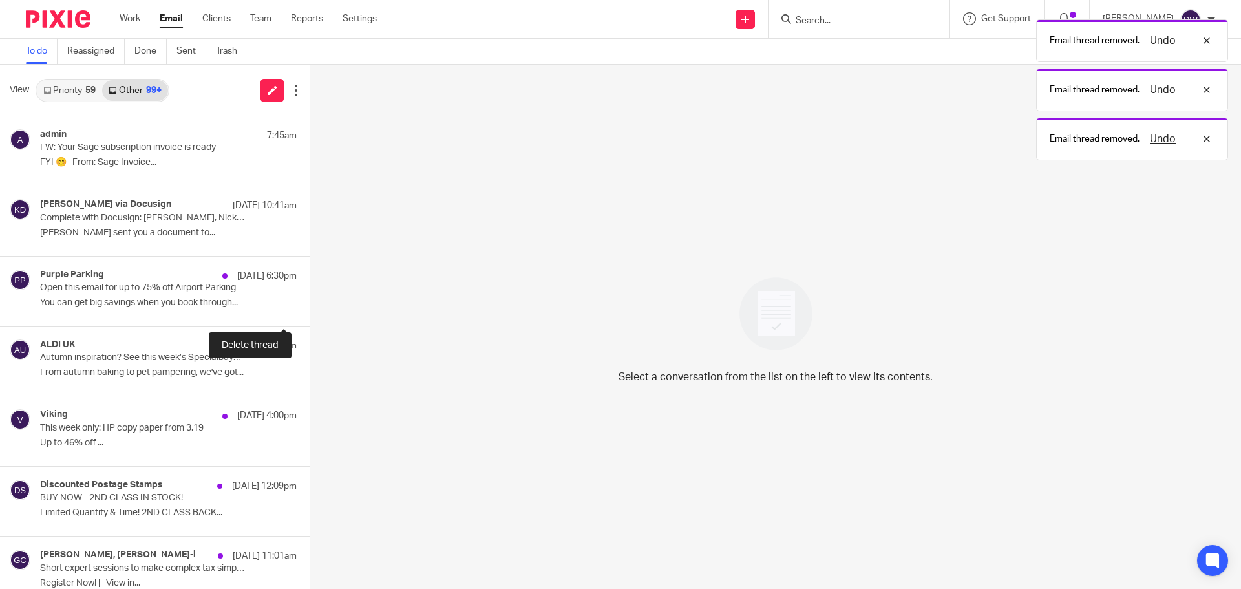
click at [310, 312] on button at bounding box center [315, 309] width 10 height 34
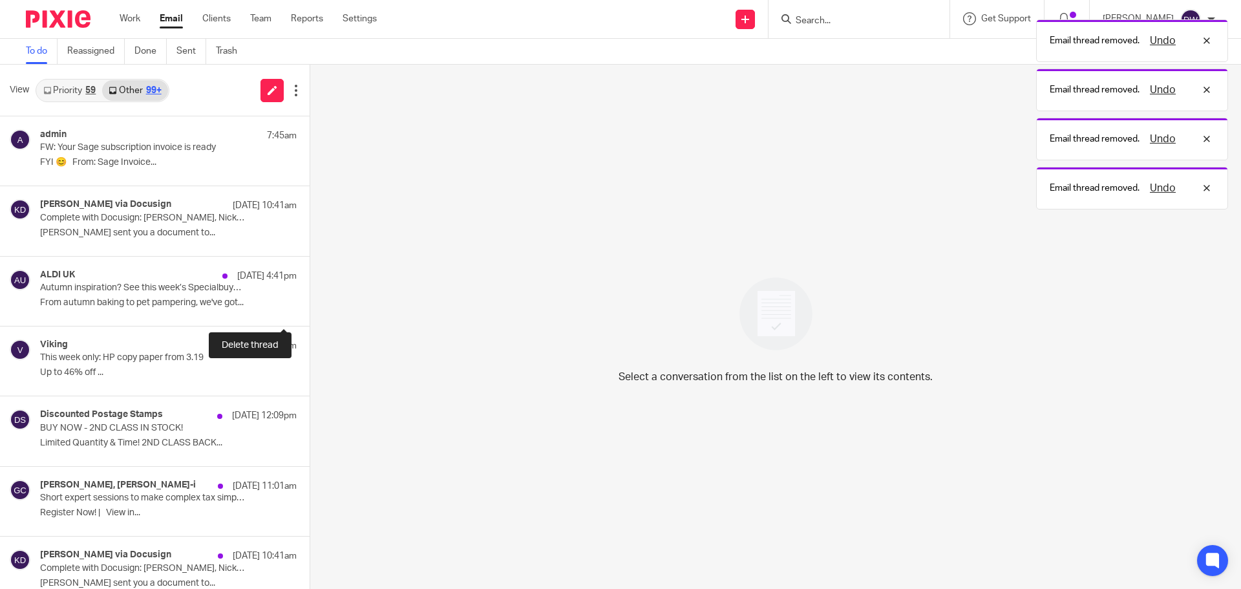
click at [310, 312] on button at bounding box center [315, 309] width 10 height 34
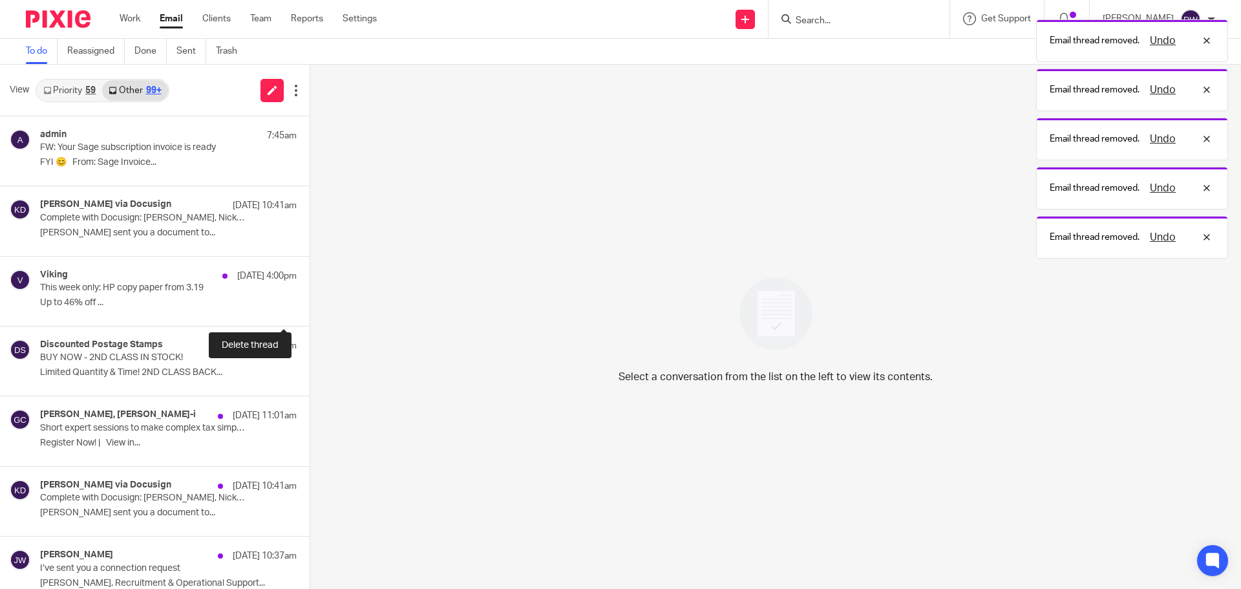
click at [310, 312] on button at bounding box center [315, 309] width 10 height 34
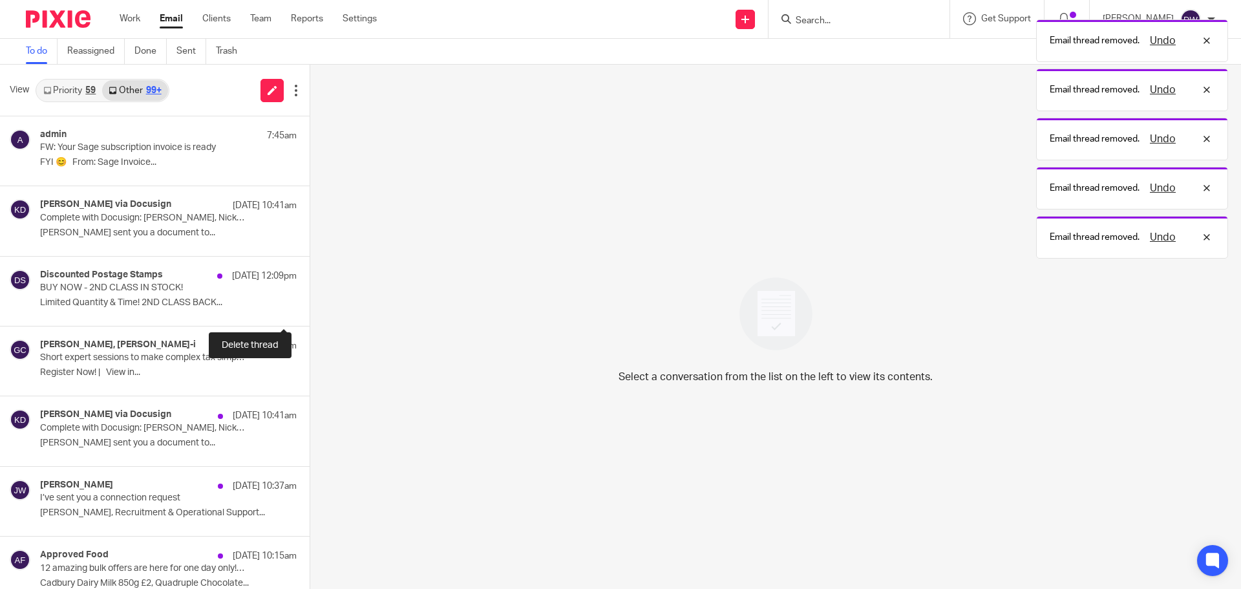
click at [310, 312] on button at bounding box center [315, 309] width 10 height 34
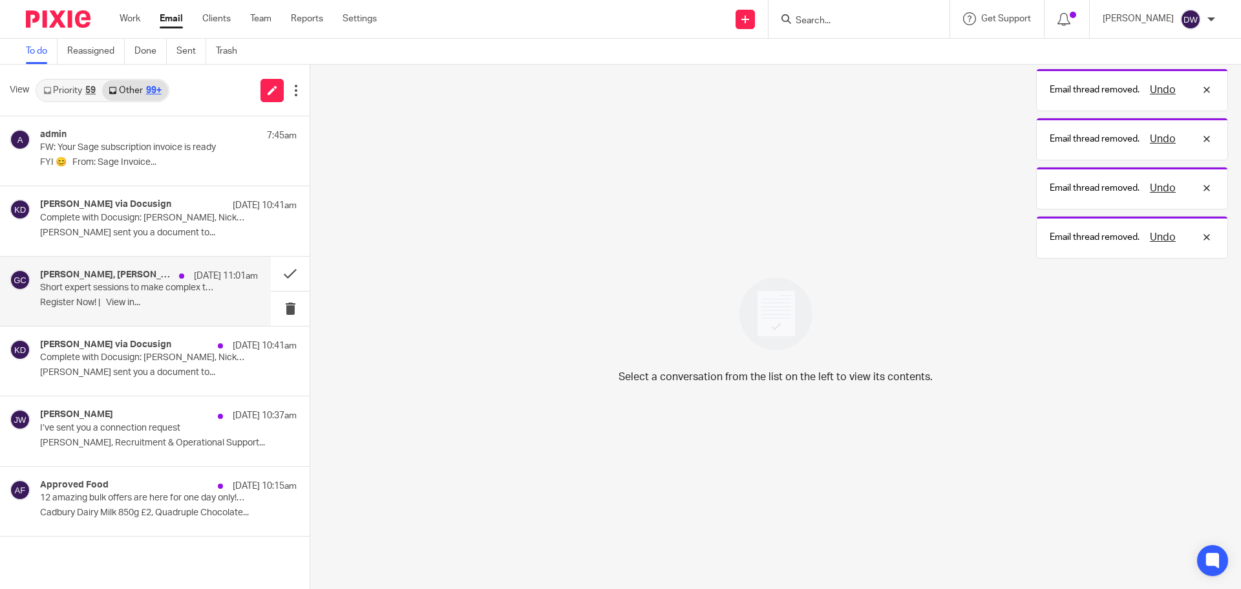
click at [177, 310] on div "George Moran, Croner-i 15 Sep 11:01am Short expert sessions to make complex tax…" at bounding box center [149, 291] width 218 height 43
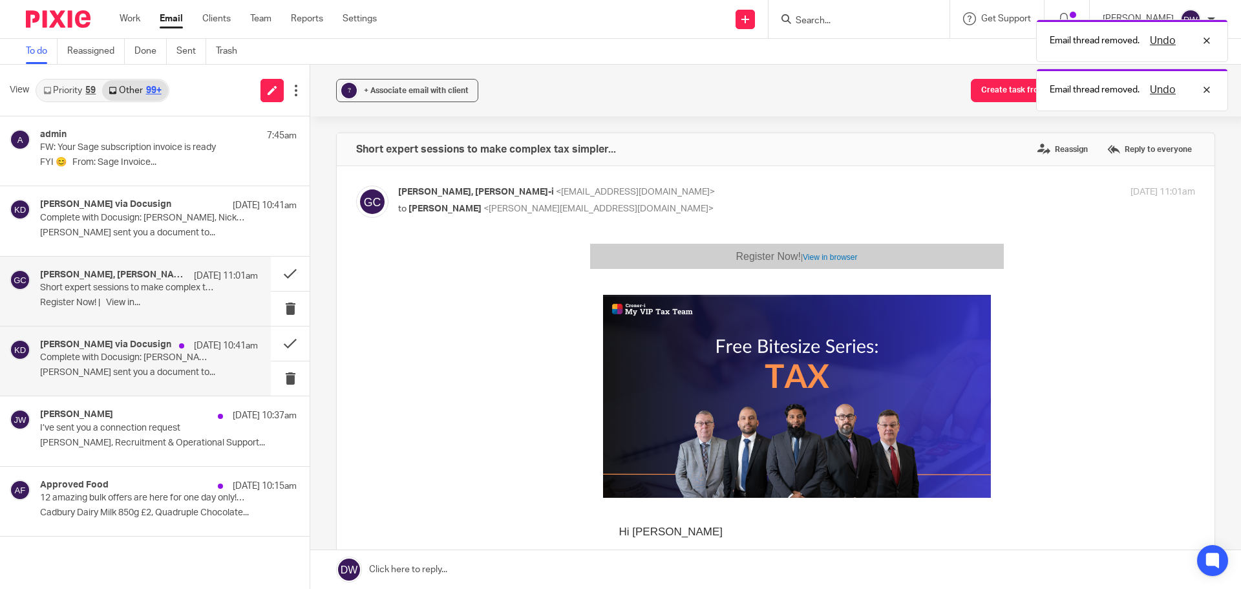
click at [161, 370] on p "[PERSON_NAME] sent you a document to..." at bounding box center [149, 372] width 218 height 11
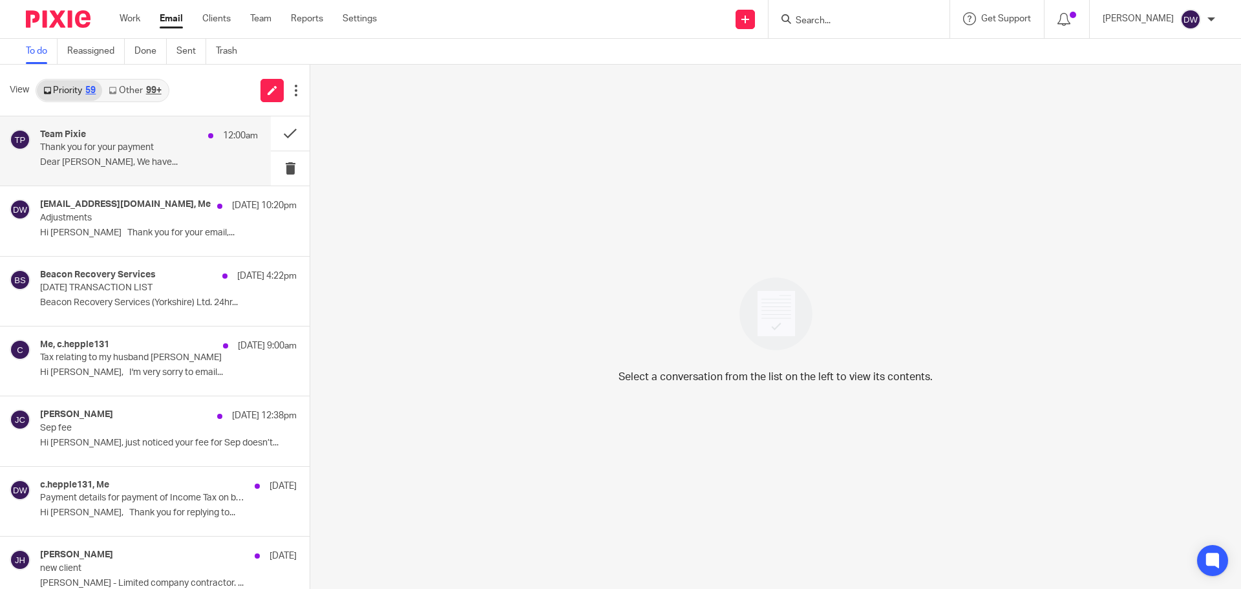
click at [124, 127] on div "Team Pixie 12:00am Thank you for your payment Dear [PERSON_NAME], We have..." at bounding box center [135, 150] width 271 height 69
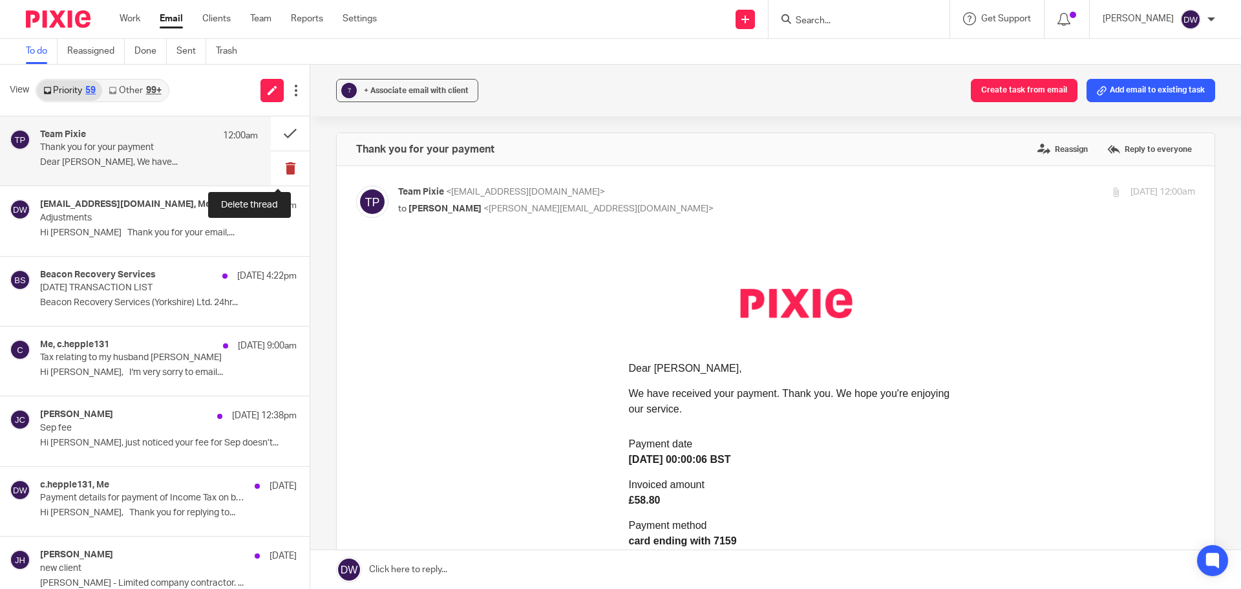
click at [291, 164] on button at bounding box center [290, 168] width 39 height 34
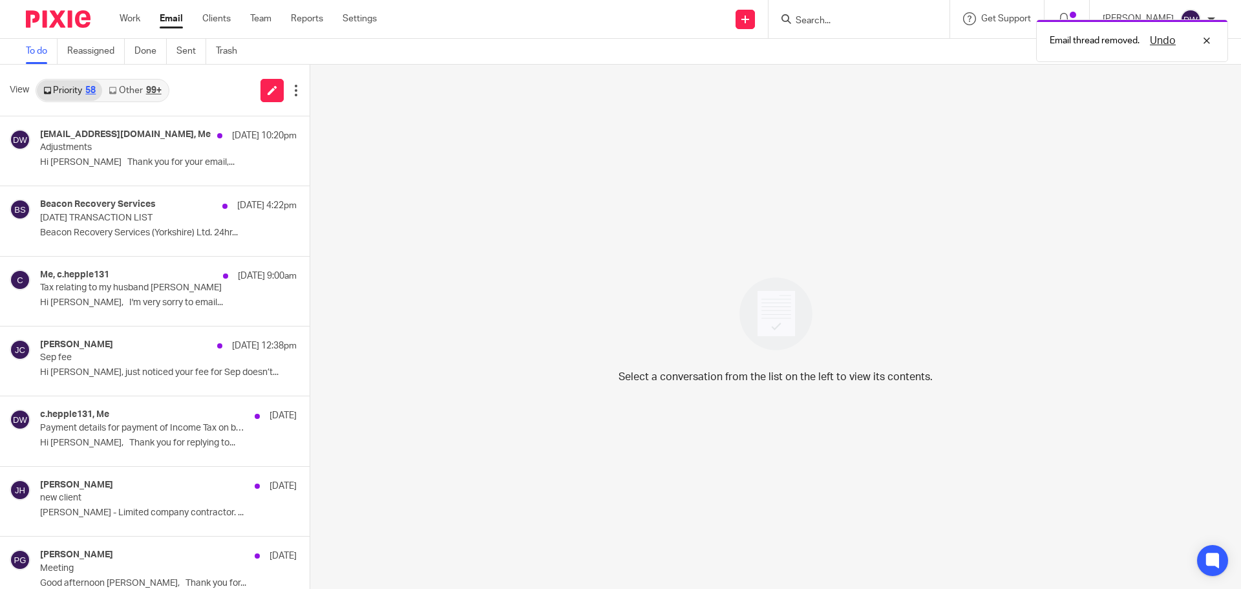
click at [145, 87] on link "Other 99+" at bounding box center [134, 90] width 65 height 21
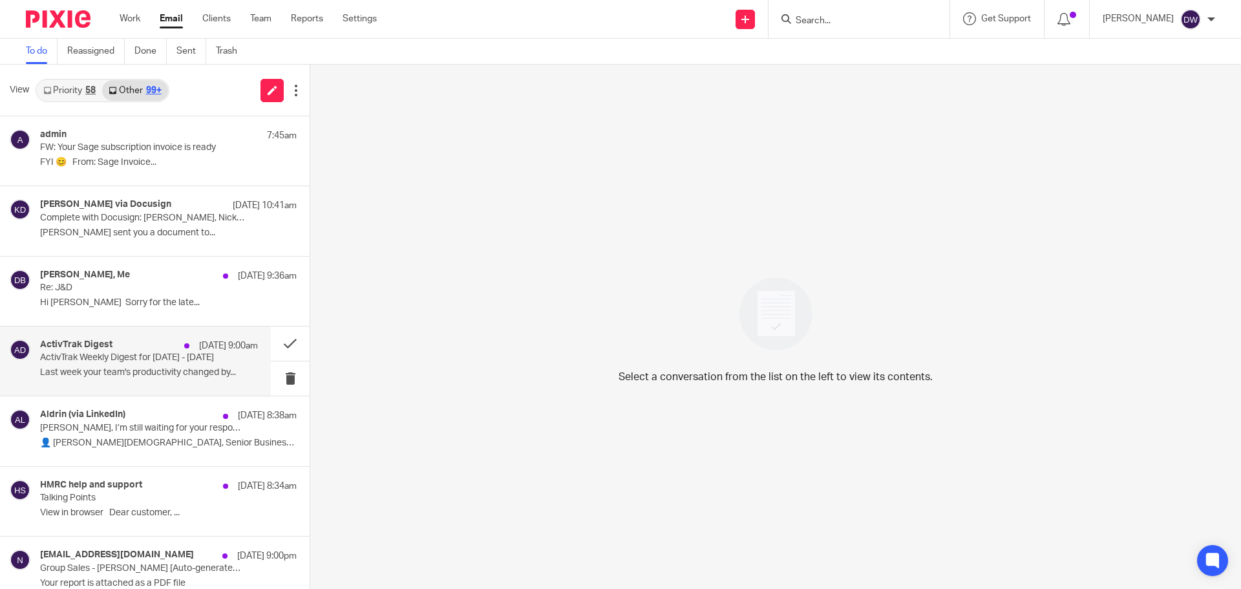
click at [140, 376] on p "Last week your team's productivity changed by..." at bounding box center [149, 372] width 218 height 11
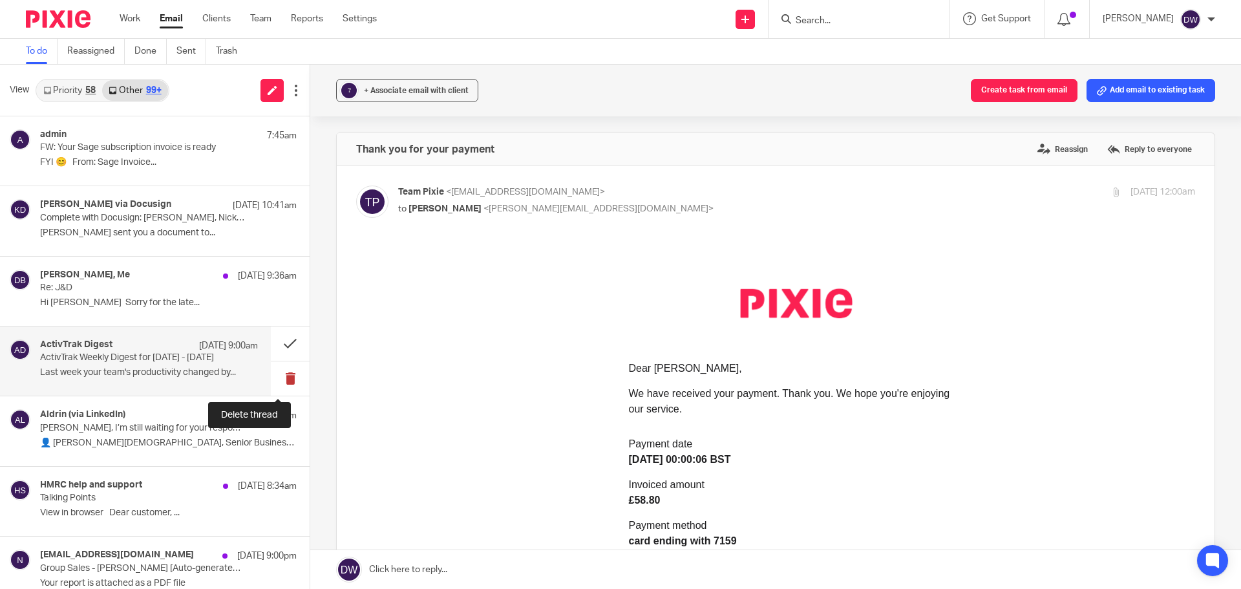
click at [282, 376] on button at bounding box center [290, 378] width 39 height 34
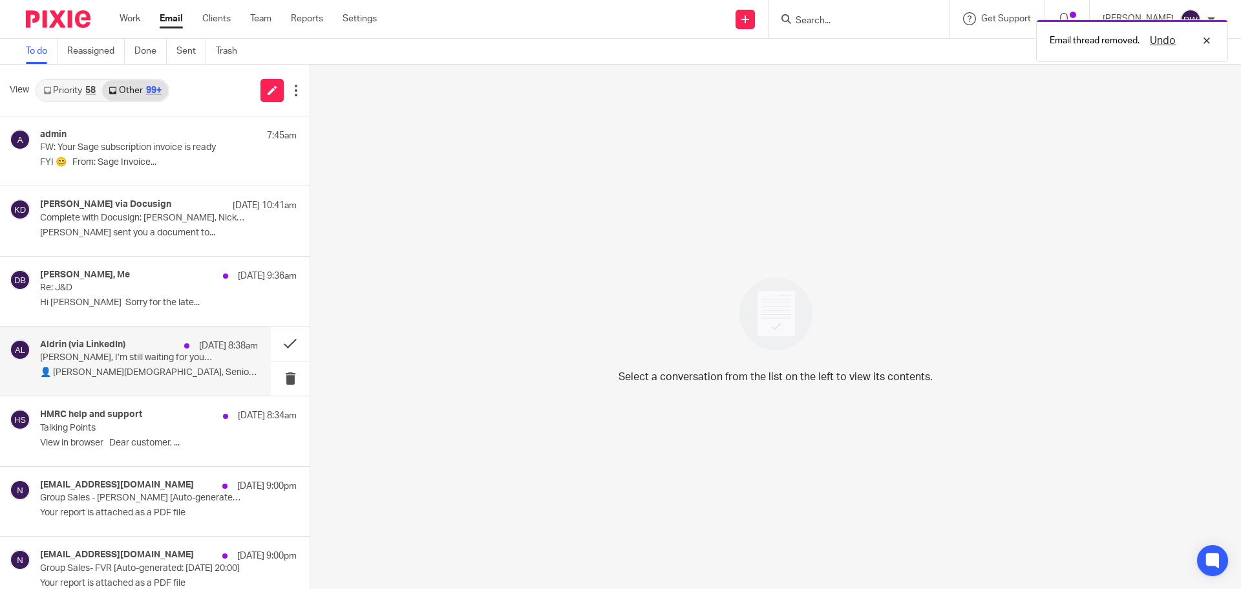
click at [134, 357] on p "Dominic, I’m still waiting for your response" at bounding box center [127, 357] width 175 height 11
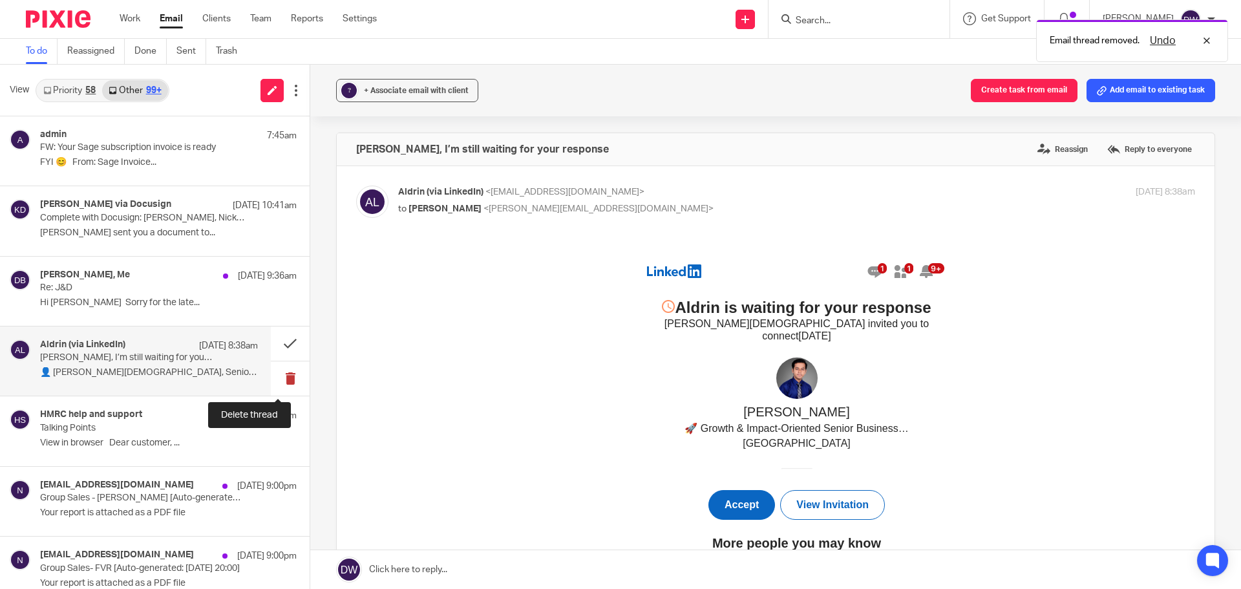
click at [275, 370] on button at bounding box center [290, 378] width 39 height 34
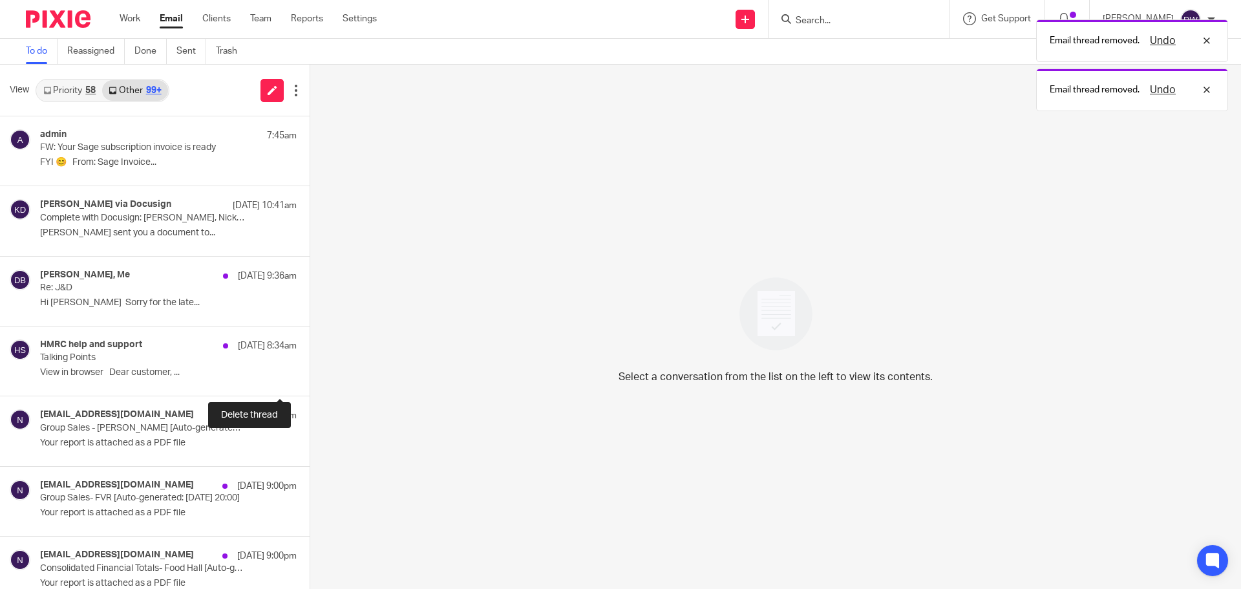
click at [310, 370] on button at bounding box center [315, 378] width 10 height 34
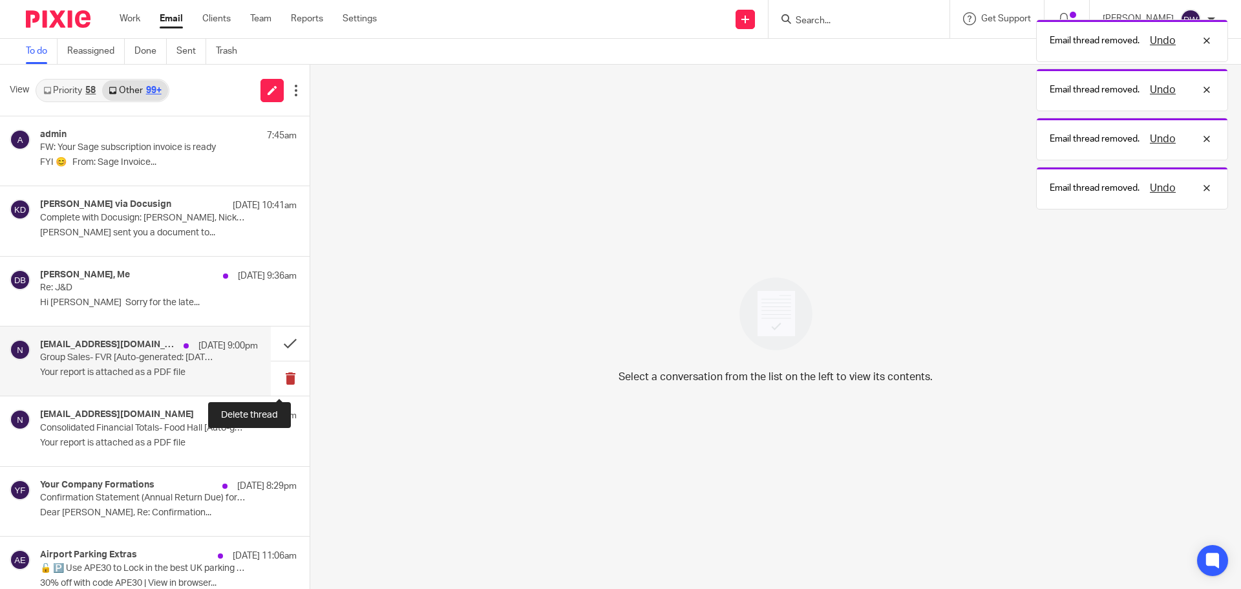
click at [275, 374] on button at bounding box center [290, 378] width 39 height 34
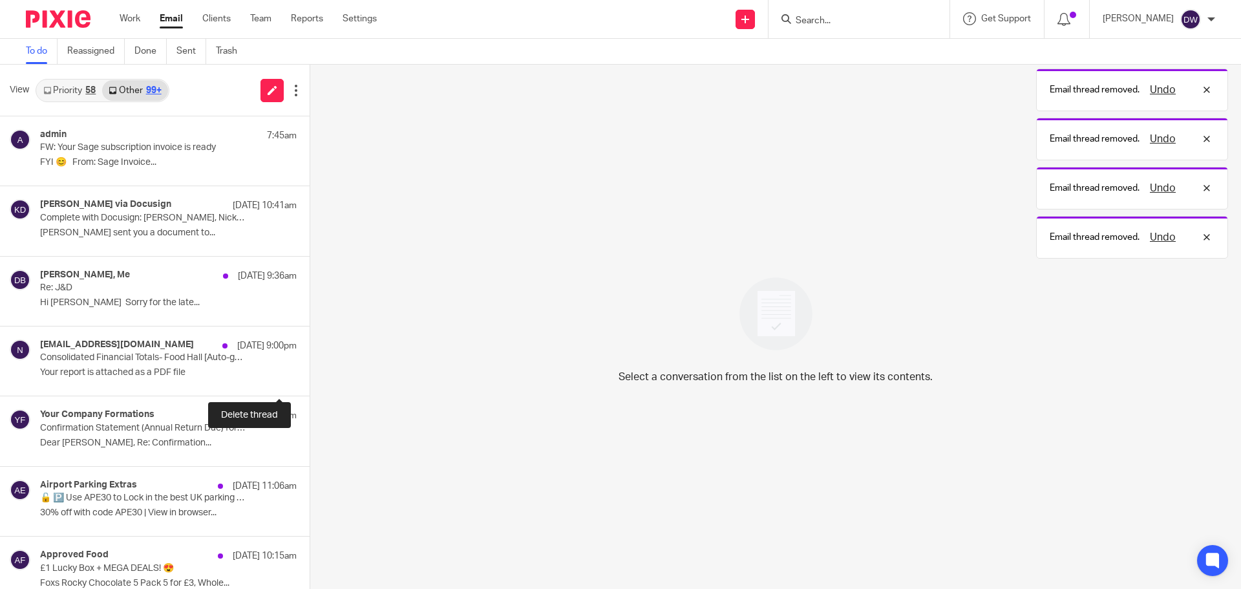
click at [310, 374] on button at bounding box center [315, 378] width 10 height 34
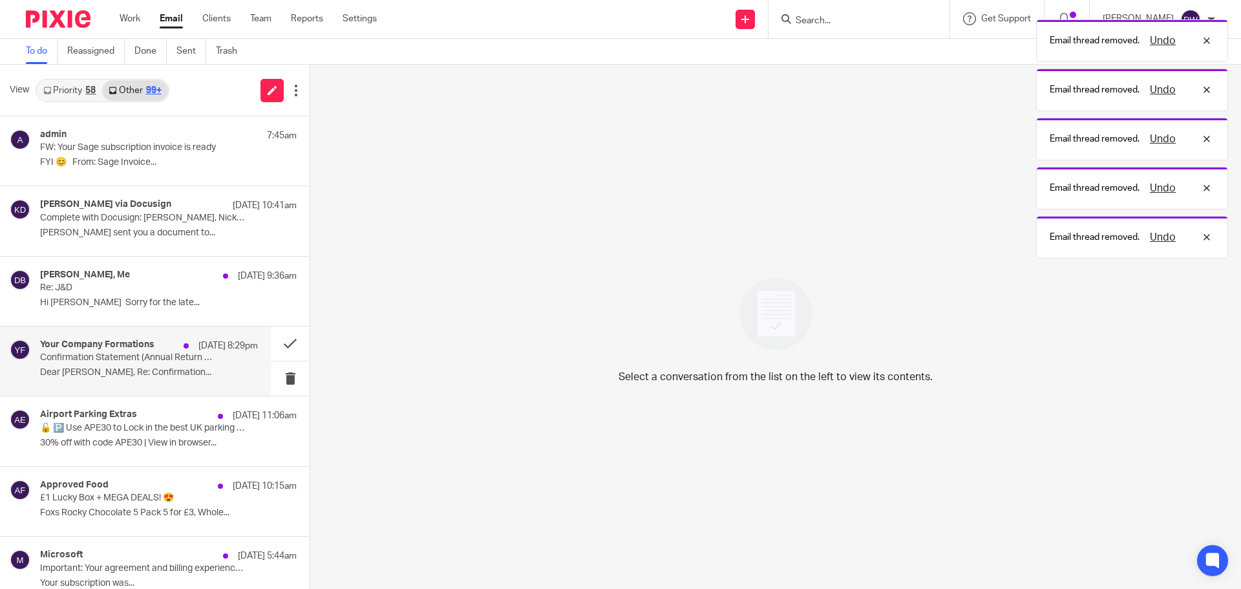
click at [178, 359] on p "Confirmation Statement (Annual Return Due) for FOCUS HYGIENE COMMERCIAL SERVICE…" at bounding box center [127, 357] width 175 height 11
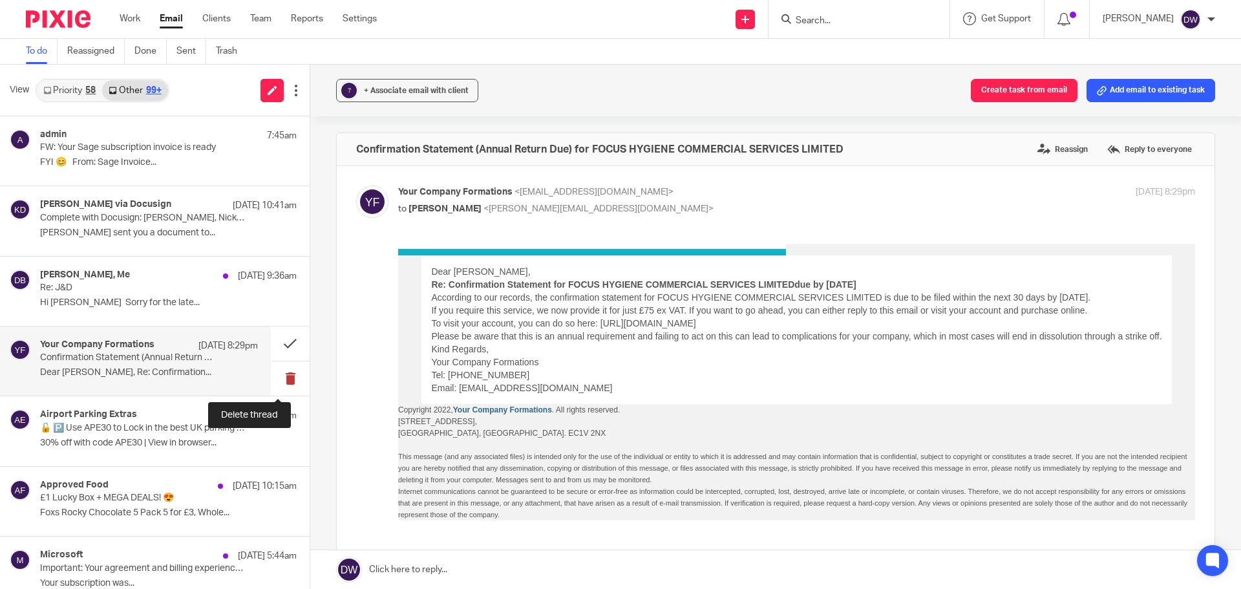
click at [277, 376] on button at bounding box center [290, 378] width 39 height 34
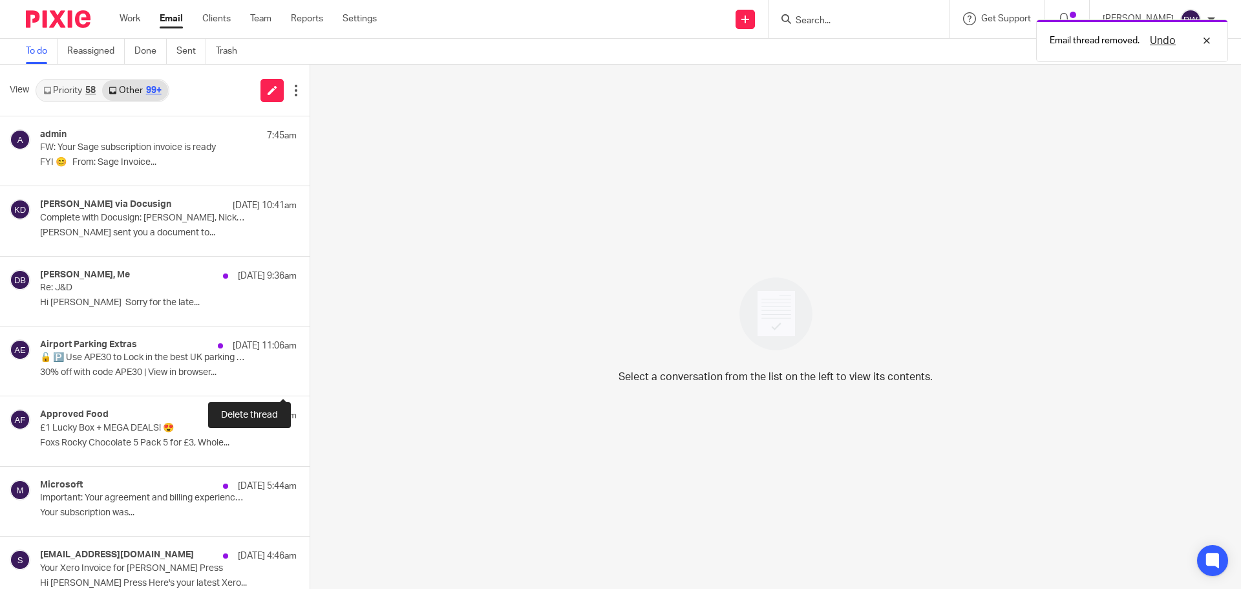
click at [310, 376] on button at bounding box center [315, 378] width 10 height 34
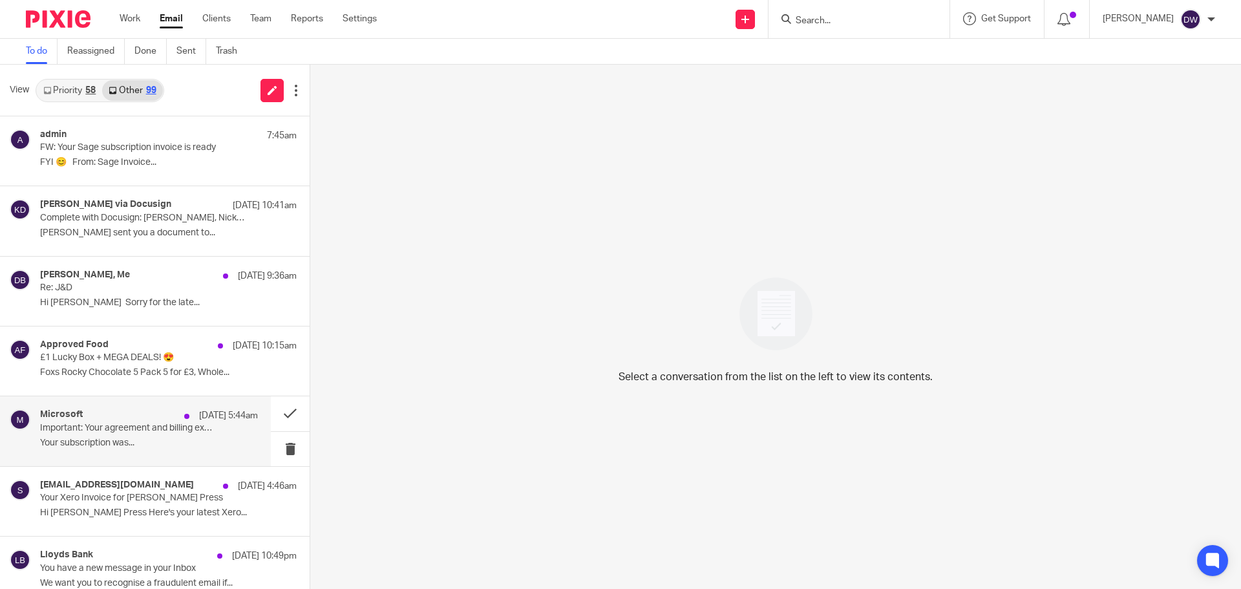
click at [209, 420] on p "14 Sep 5:44am" at bounding box center [228, 415] width 59 height 13
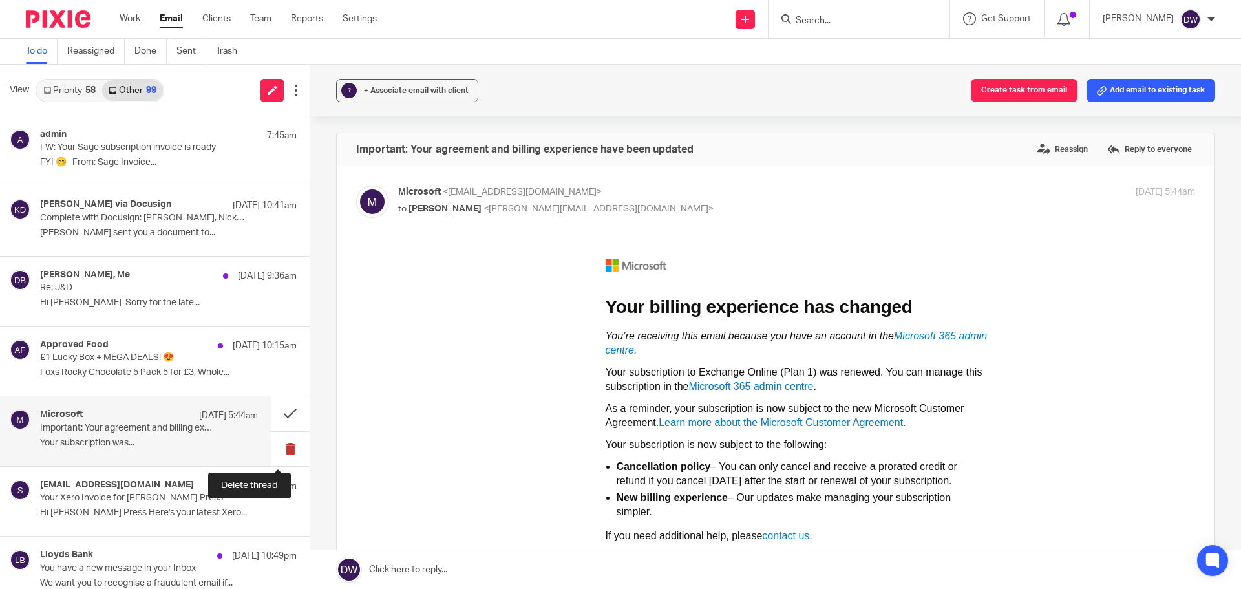
click at [291, 453] on button at bounding box center [290, 449] width 39 height 34
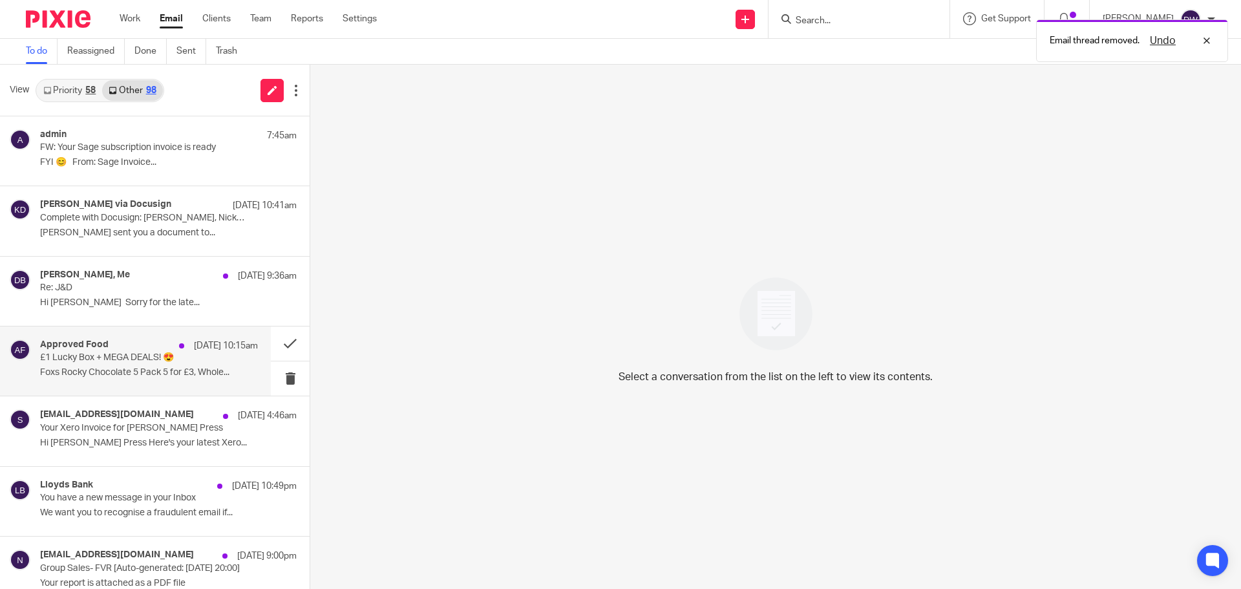
click at [145, 377] on p "Foxs Rocky Chocolate 5 Pack 5 for £3, Whole..." at bounding box center [149, 372] width 218 height 11
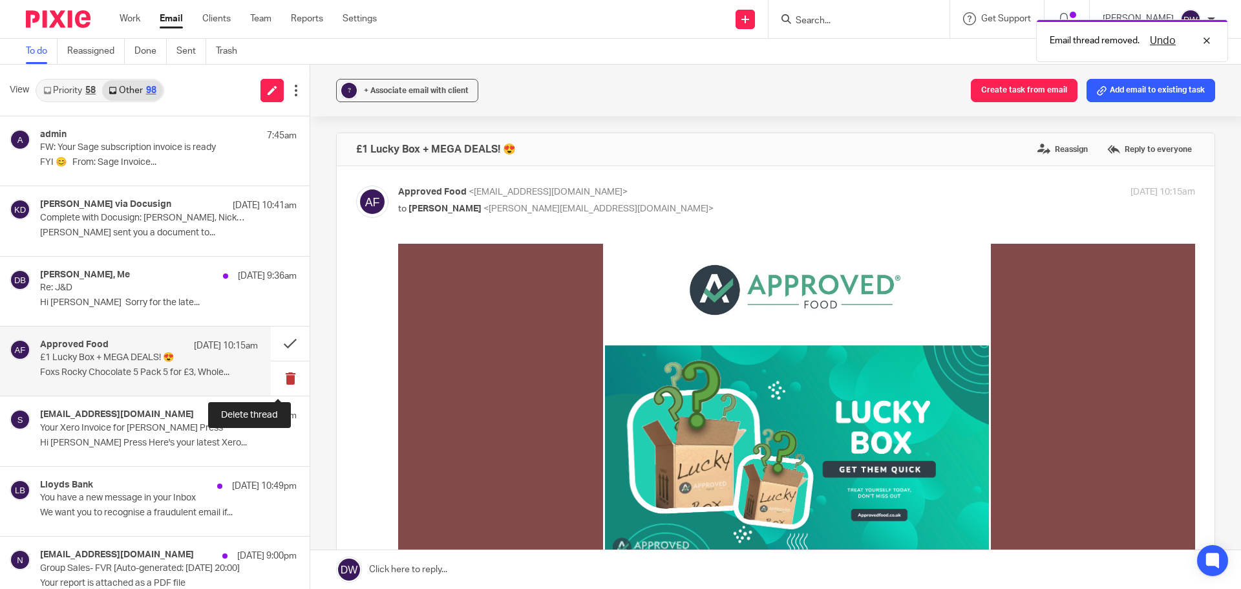
click at [286, 377] on button at bounding box center [290, 378] width 39 height 34
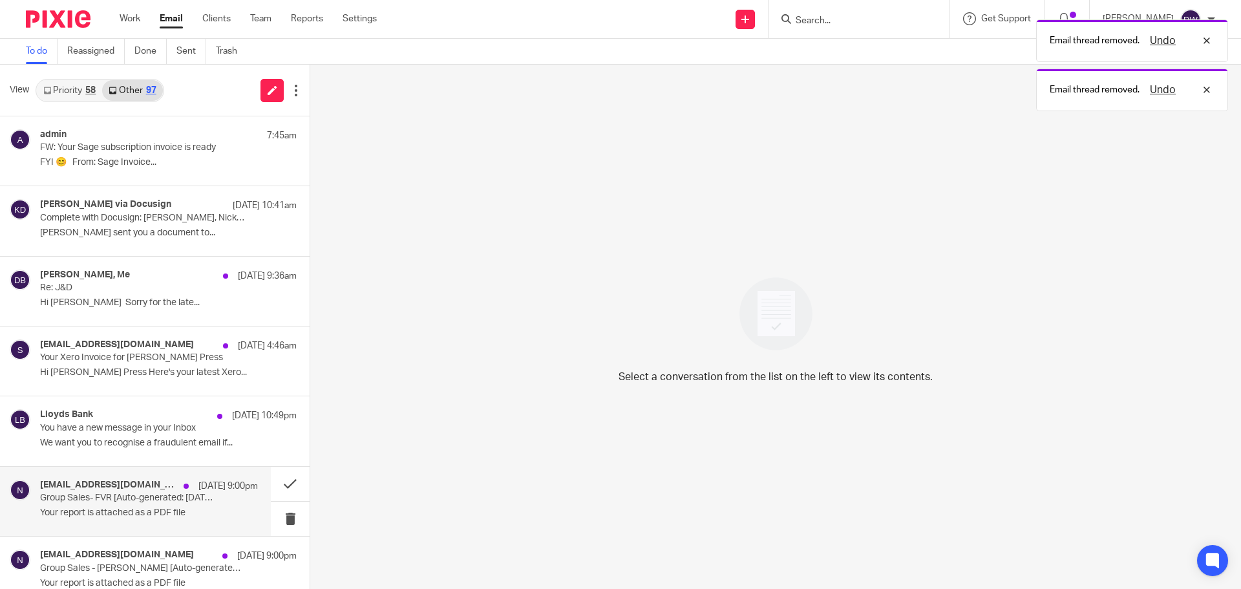
click at [149, 511] on p "Your report is attached as a PDF file" at bounding box center [149, 513] width 218 height 11
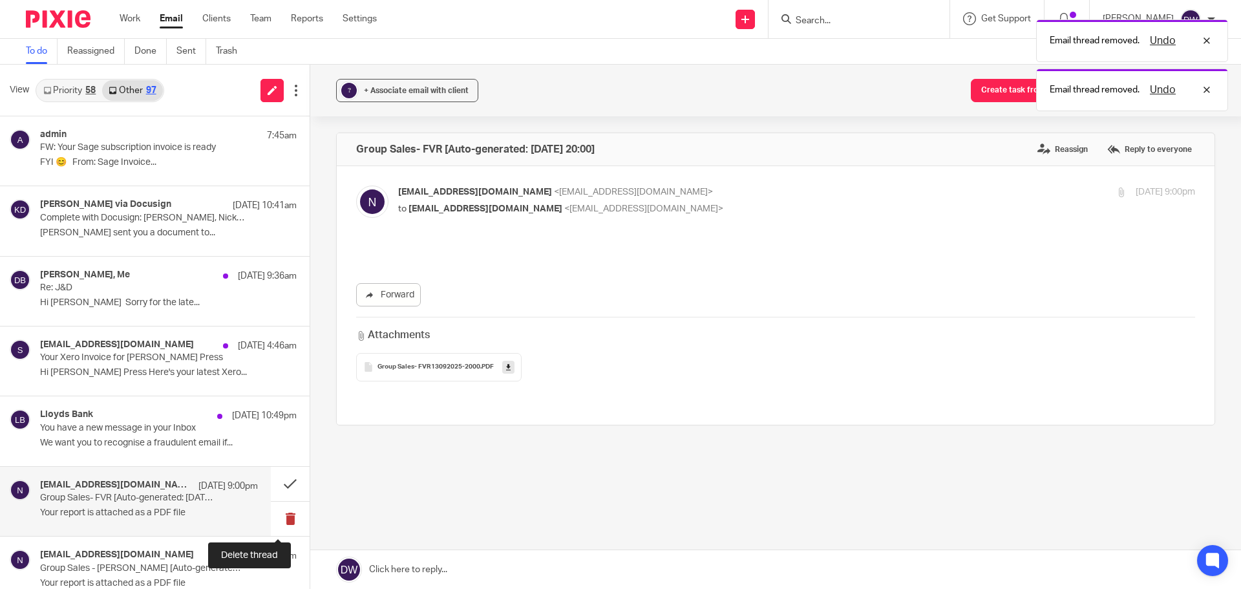
click at [275, 517] on button at bounding box center [290, 519] width 39 height 34
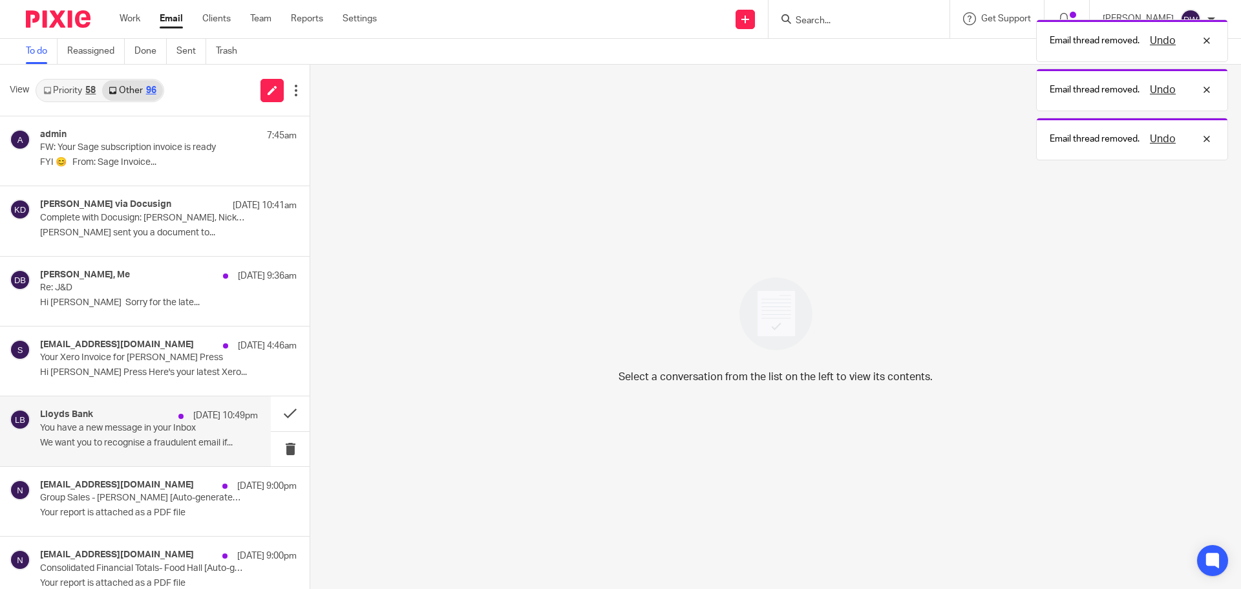
click at [156, 438] on p "We want you to recognise a fraudulent email if..." at bounding box center [149, 443] width 218 height 11
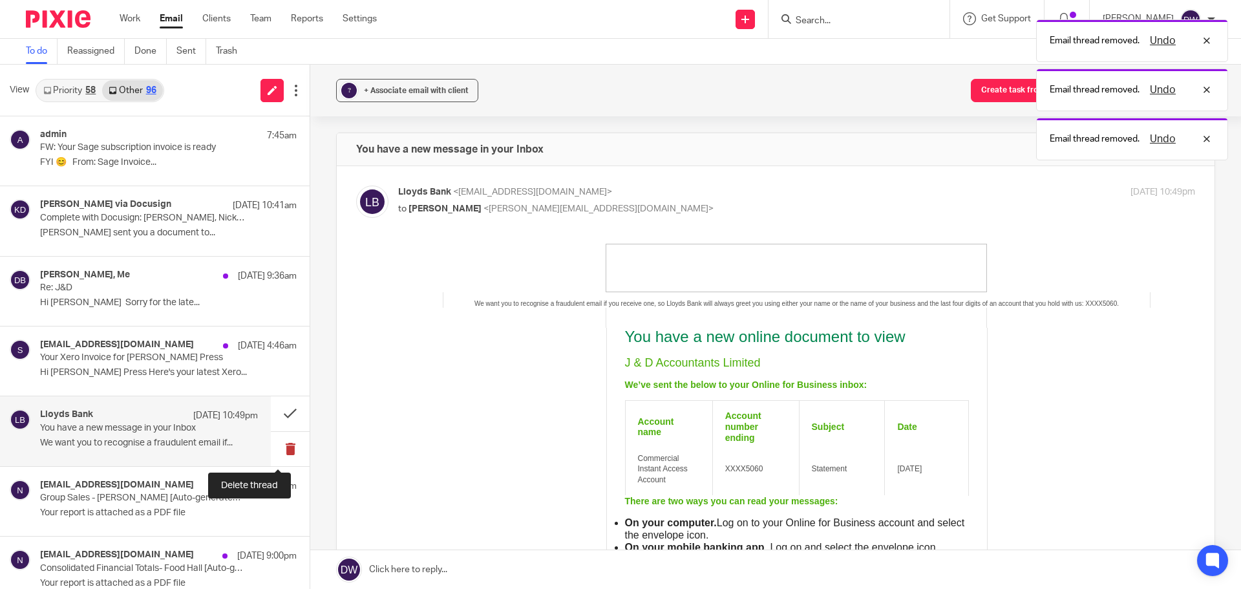
click at [273, 447] on button at bounding box center [290, 449] width 39 height 34
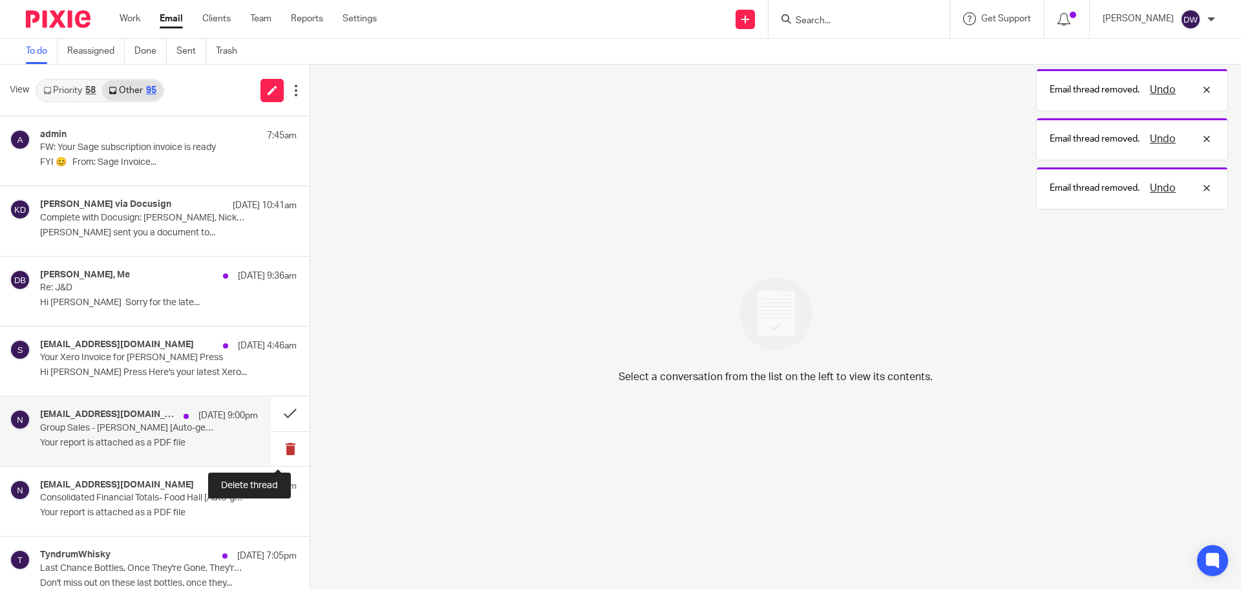
click at [280, 441] on button at bounding box center [290, 449] width 39 height 34
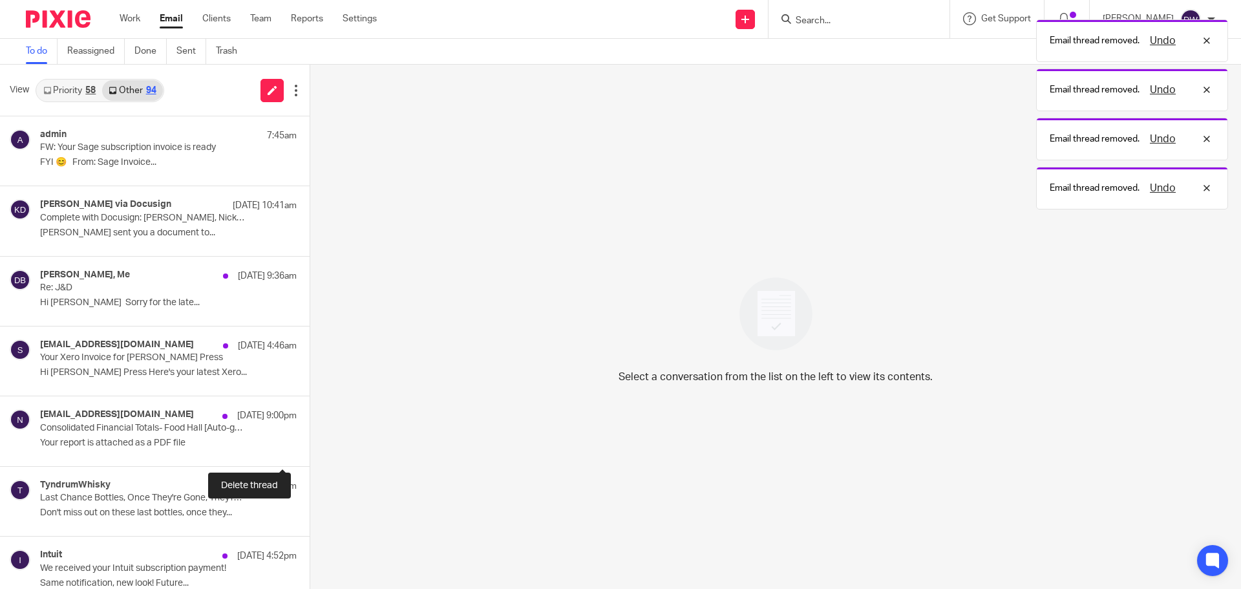
click at [310, 441] on button at bounding box center [315, 449] width 10 height 34
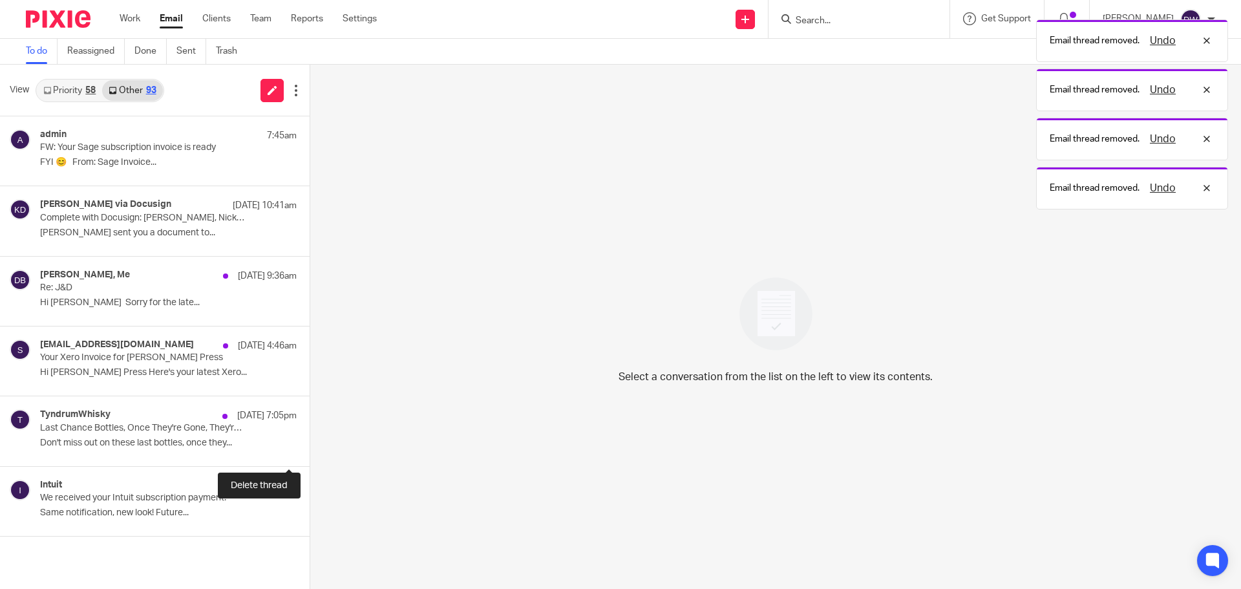
click at [310, 441] on button at bounding box center [315, 449] width 10 height 34
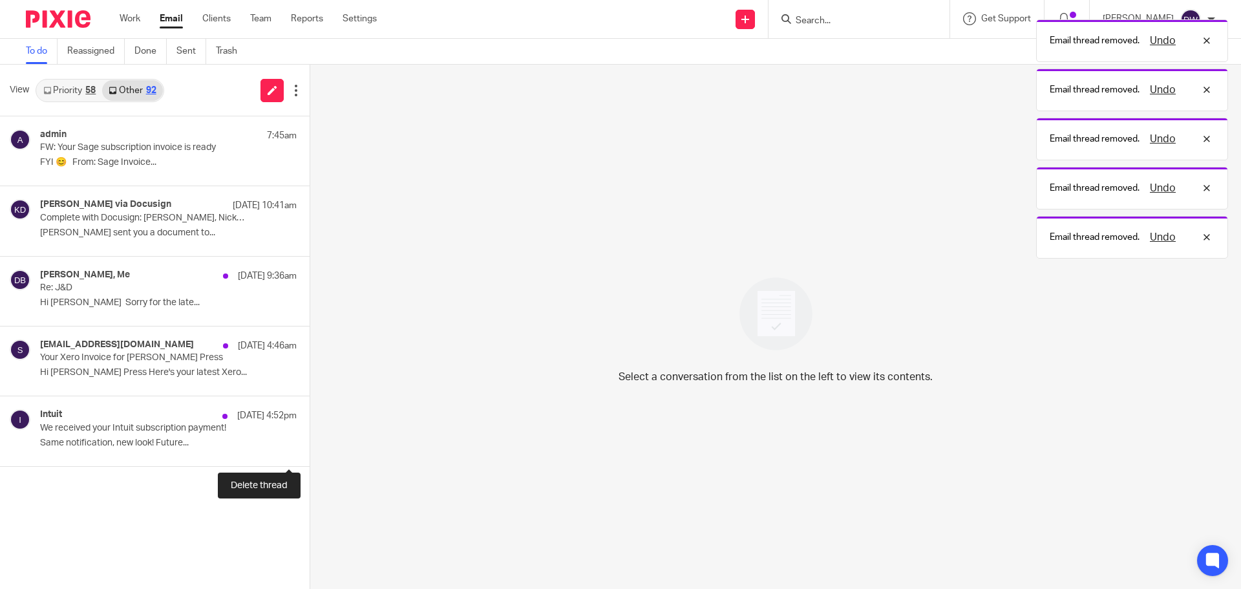
click at [310, 441] on button at bounding box center [315, 449] width 10 height 34
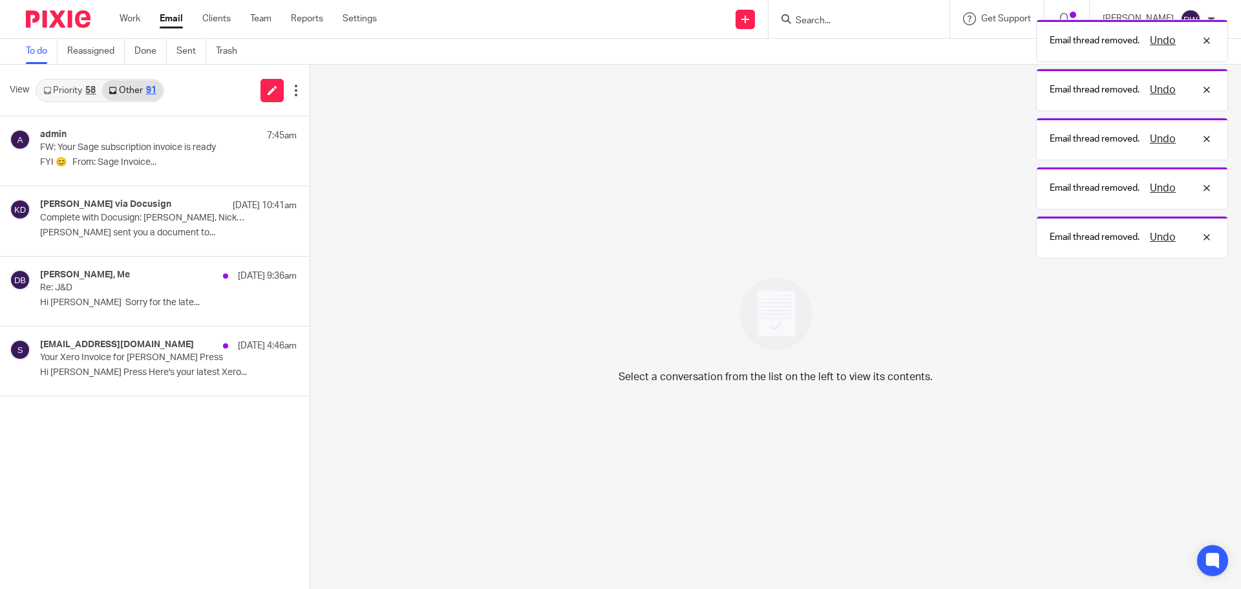
click at [84, 87] on link "Priority 58" at bounding box center [69, 90] width 65 height 21
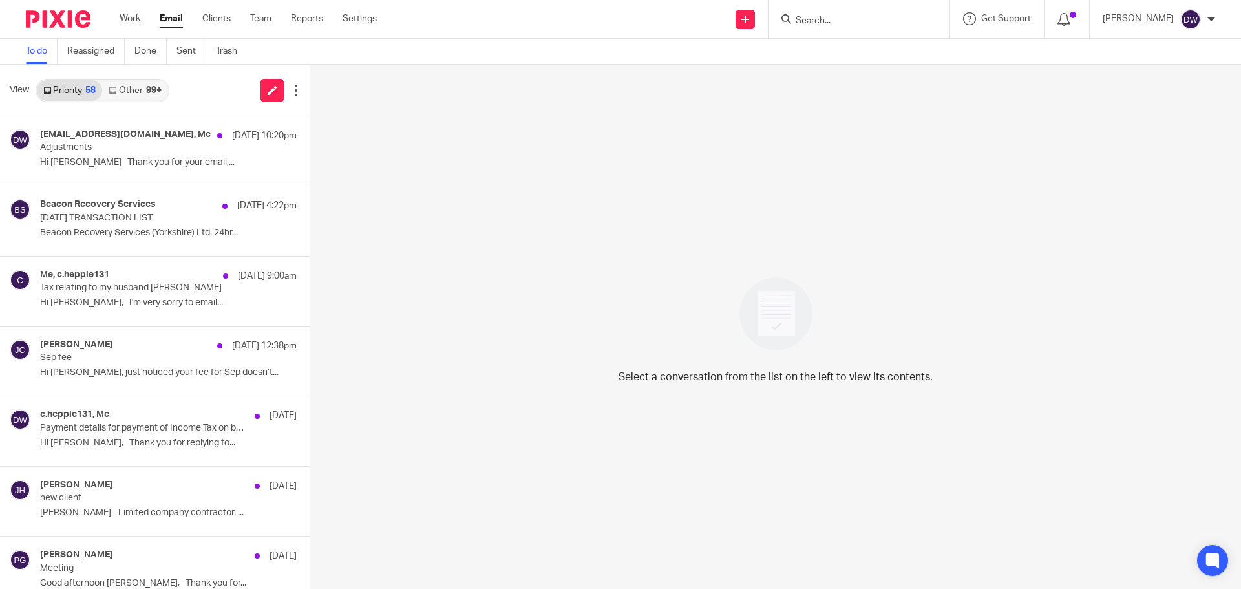
click at [854, 21] on input "Search" at bounding box center [853, 22] width 116 height 12
click at [839, 14] on form at bounding box center [864, 19] width 138 height 16
click at [836, 19] on input "Search" at bounding box center [853, 22] width 116 height 12
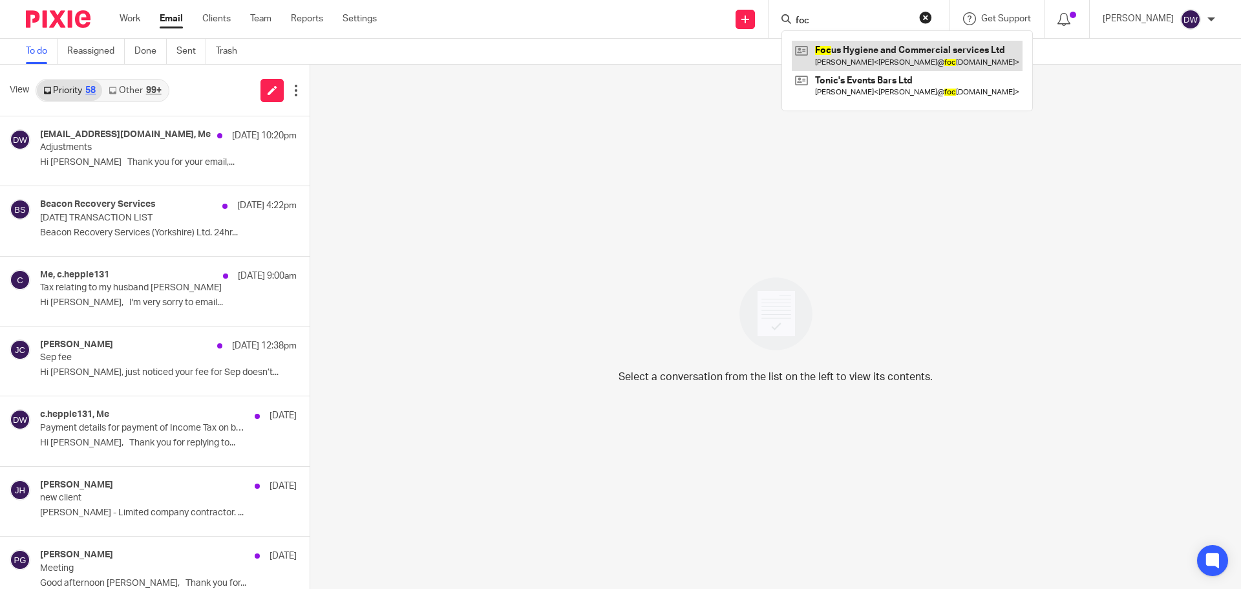
type input "foc"
click at [866, 53] on link at bounding box center [907, 56] width 231 height 30
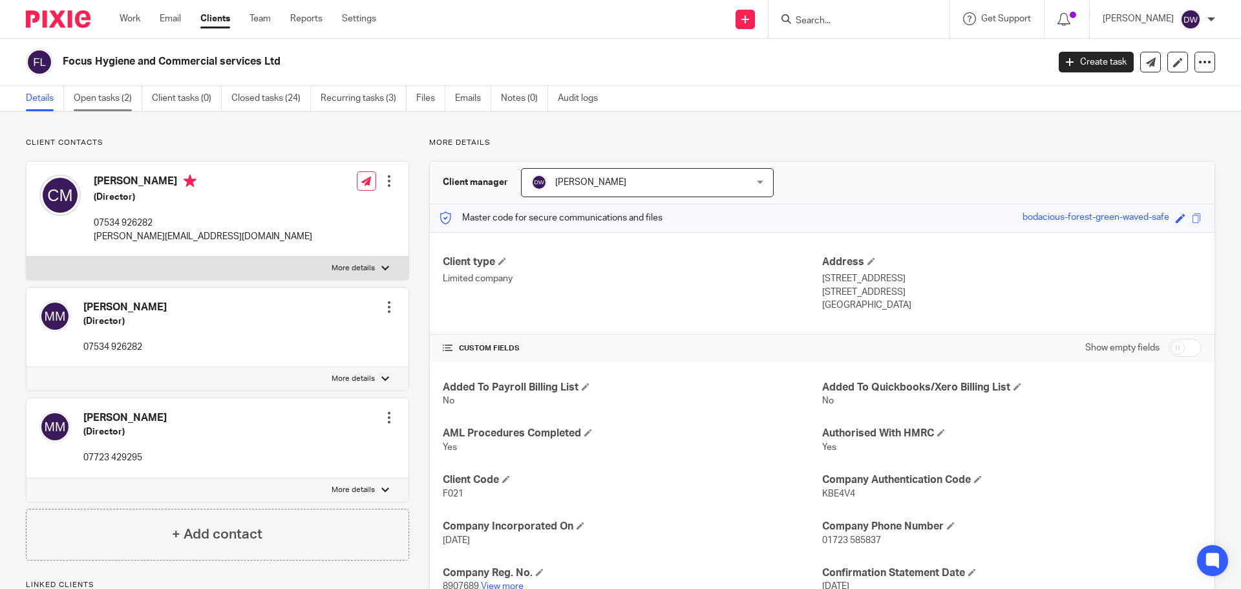
click at [102, 93] on link "Open tasks (2)" at bounding box center [108, 98] width 69 height 25
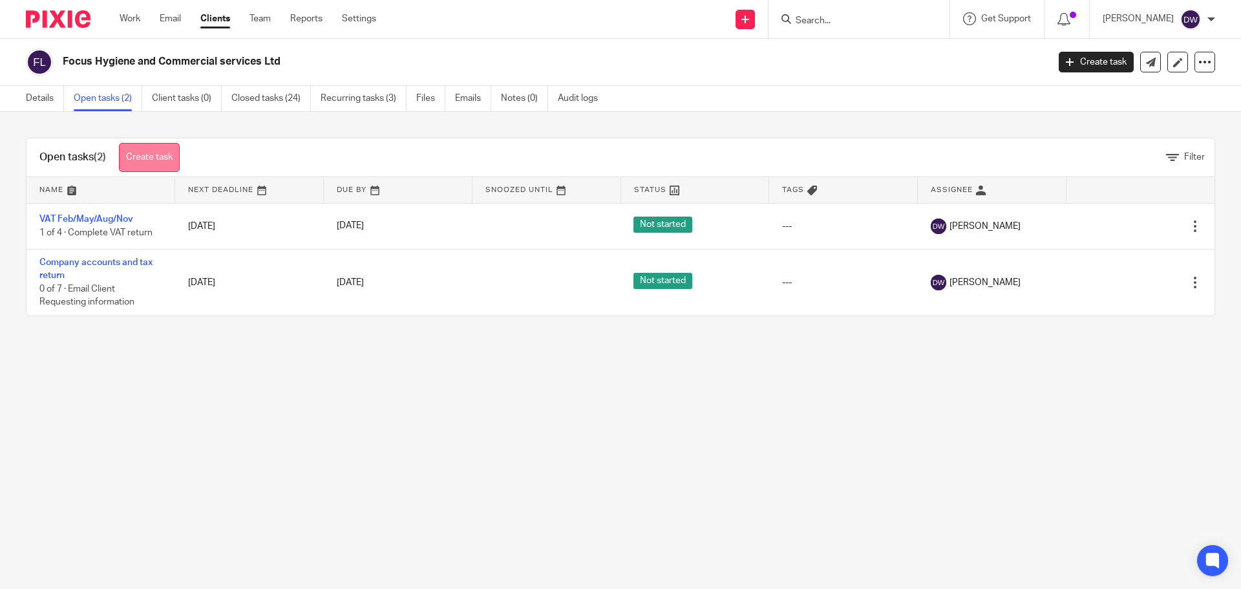
click at [162, 158] on link "Create task" at bounding box center [149, 157] width 61 height 29
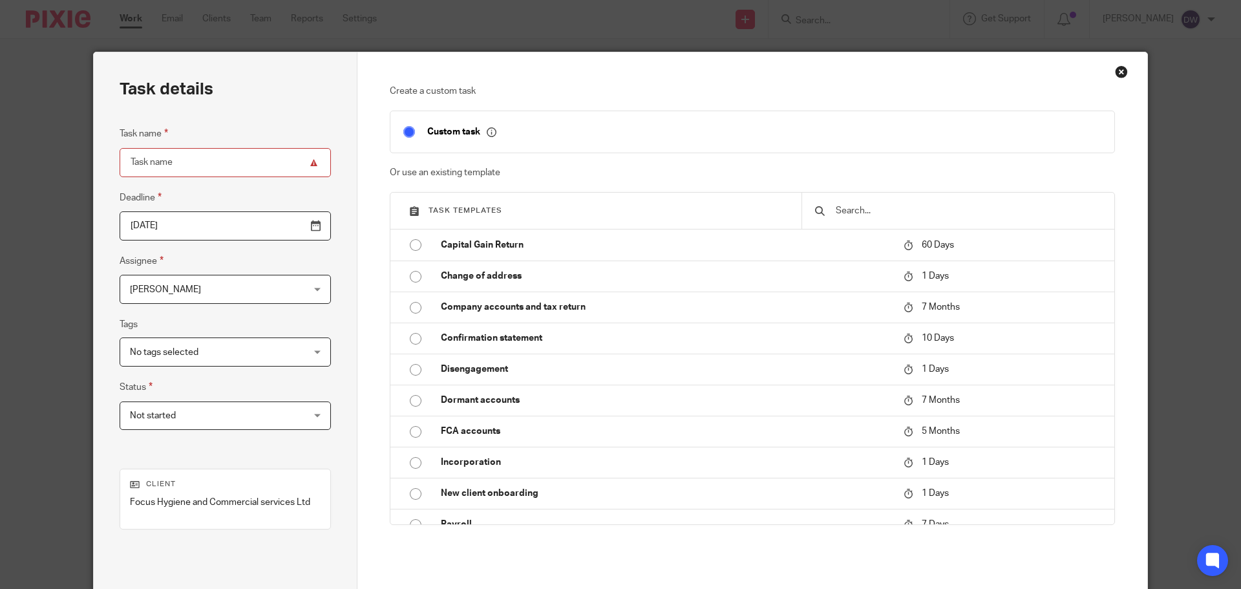
click at [1116, 74] on div "Close this dialog window" at bounding box center [1121, 71] width 13 height 13
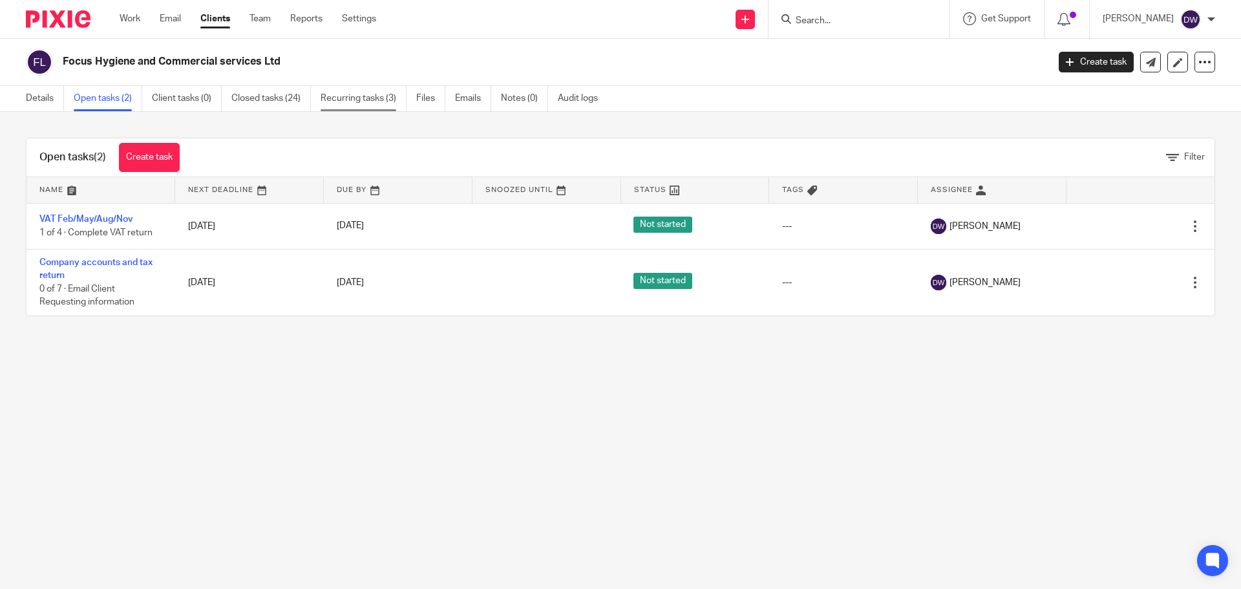
click at [365, 93] on link "Recurring tasks (3)" at bounding box center [364, 98] width 86 height 25
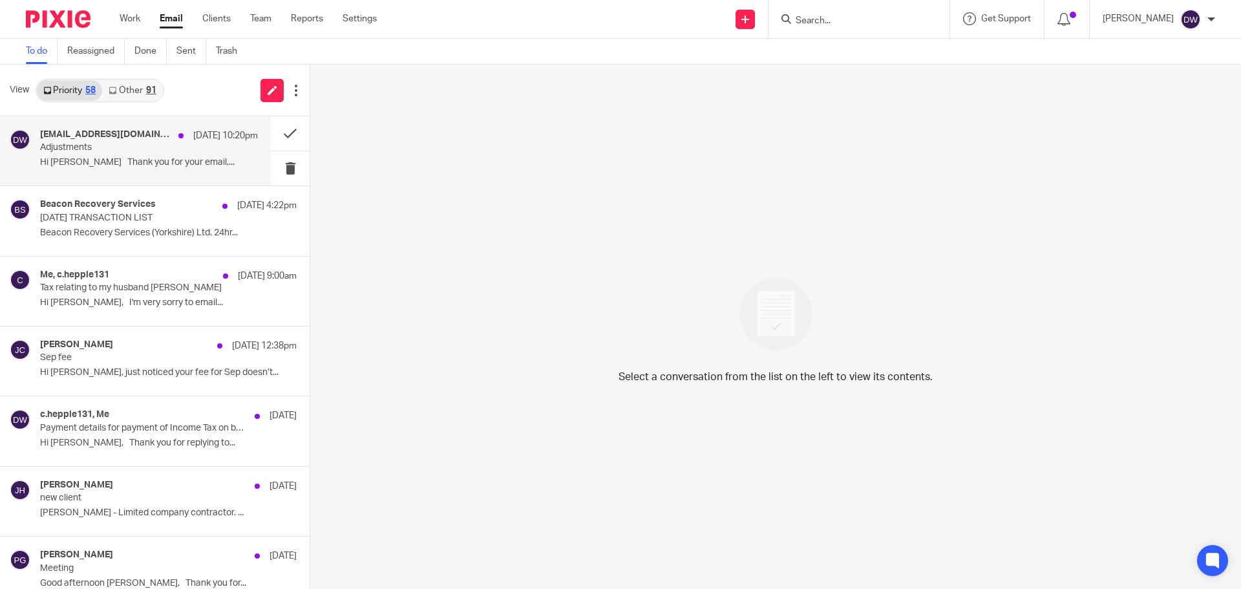
click at [167, 153] on p "Adjustments" at bounding box center [127, 147] width 175 height 11
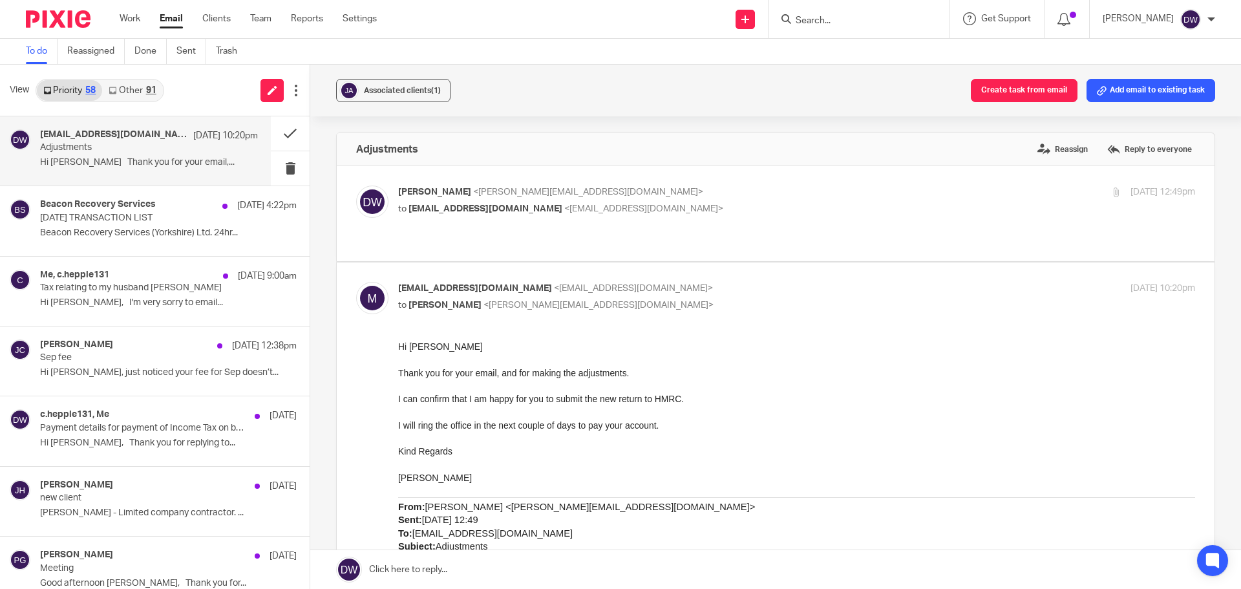
click at [125, 89] on link "Other 91" at bounding box center [132, 90] width 60 height 21
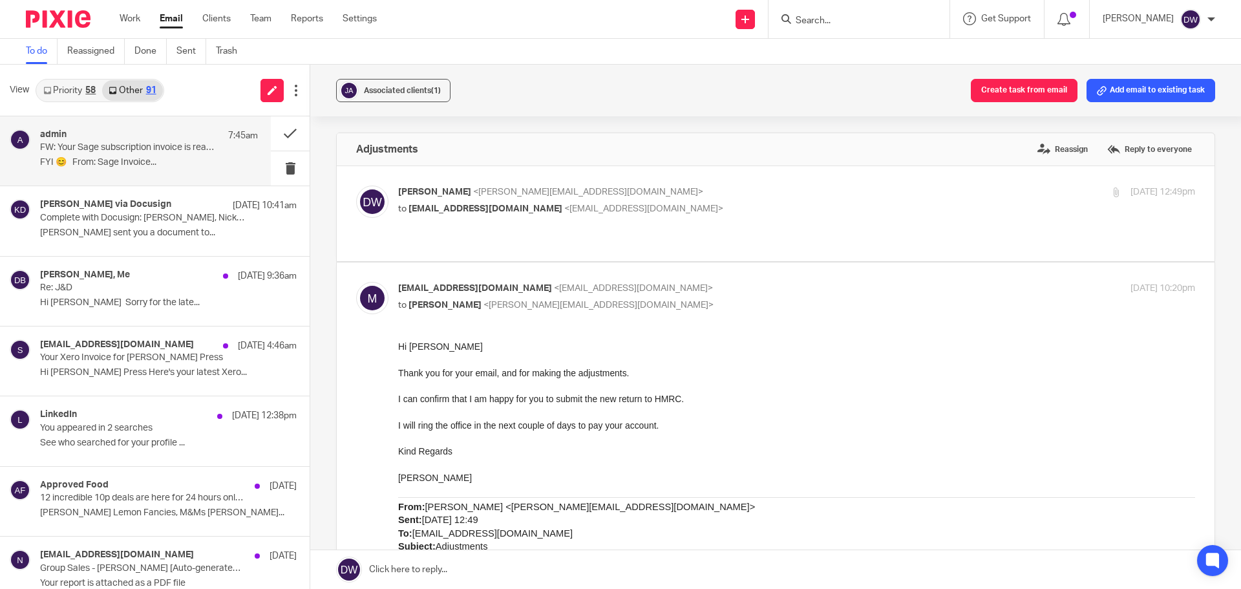
click at [114, 154] on div "admin 7:45am FW: Your Sage subscription invoice is ready FYI 😊 From: Sage Invoi…" at bounding box center [149, 150] width 218 height 43
